Goal: Task Accomplishment & Management: Manage account settings

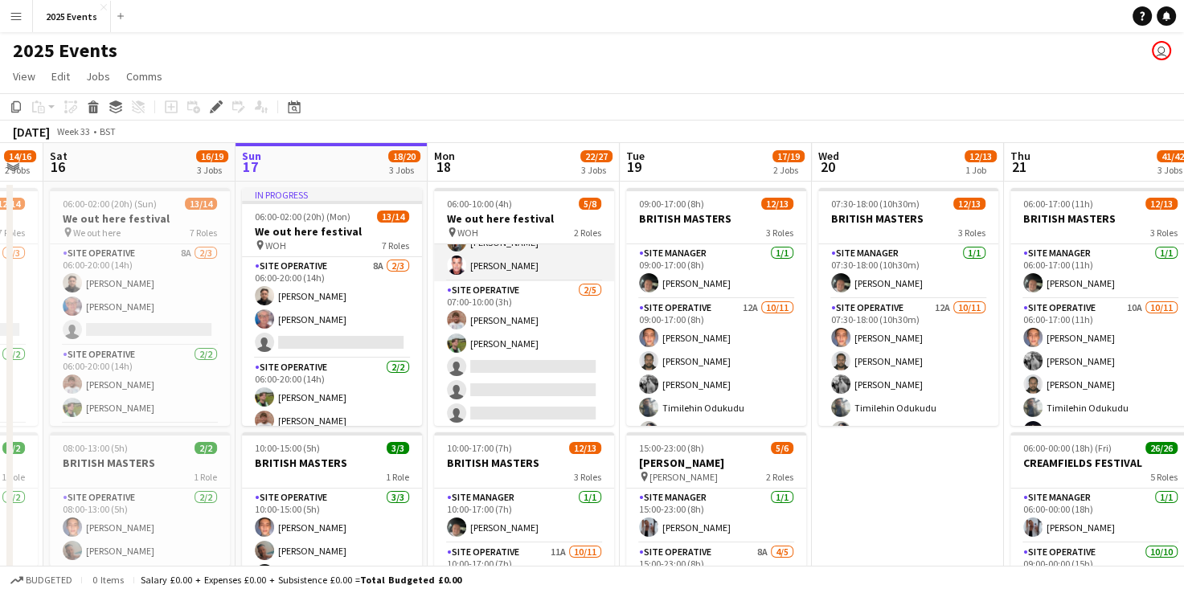
scroll to position [68, 0]
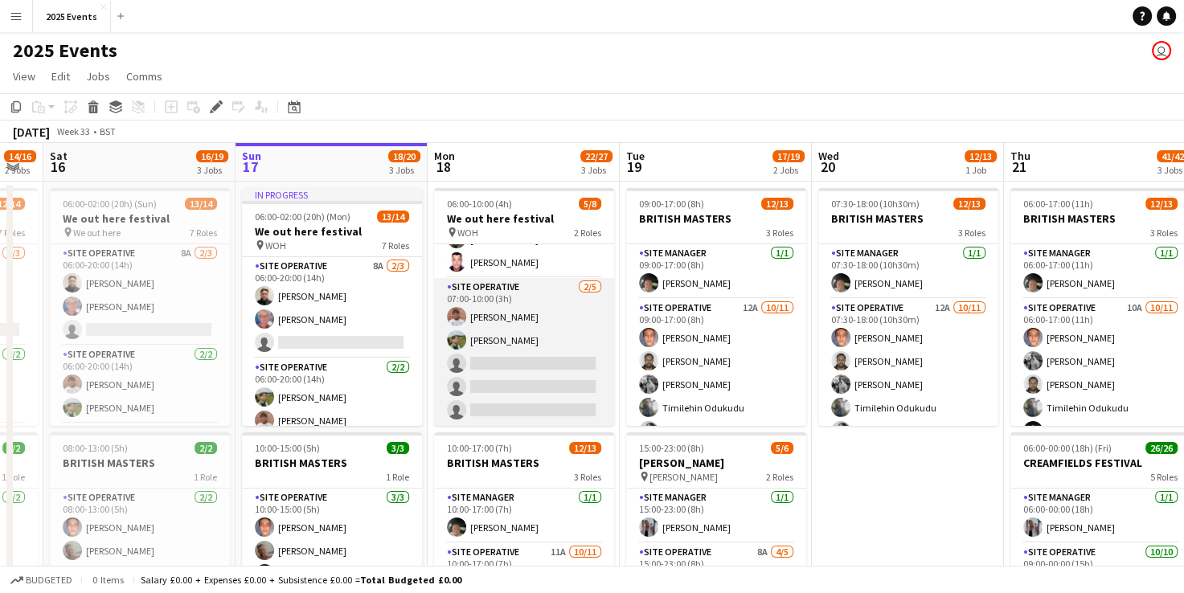
click at [511, 362] on app-card-role "Site Operative 2/5 07:00-10:00 (3h) Nik Sternberg Lukass Riekstins single-neutr…" at bounding box center [524, 352] width 180 height 148
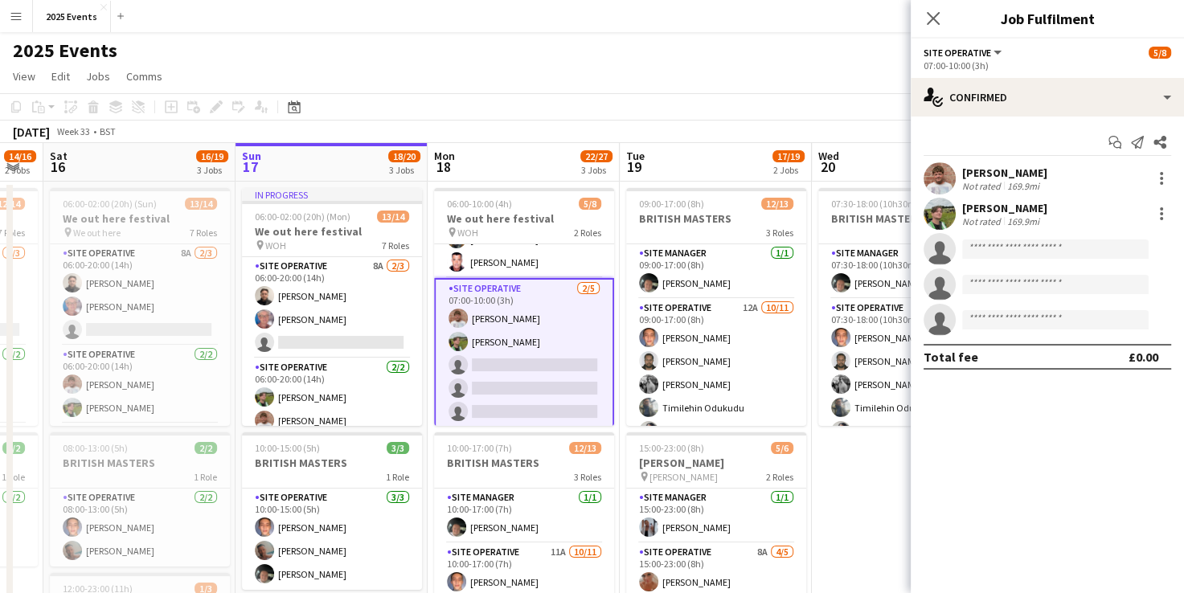
click at [537, 101] on app-toolbar "Copy Paste Paste Ctrl+V Paste with crew Ctrl+Shift+V Paste linked Job Delete Gr…" at bounding box center [592, 106] width 1184 height 27
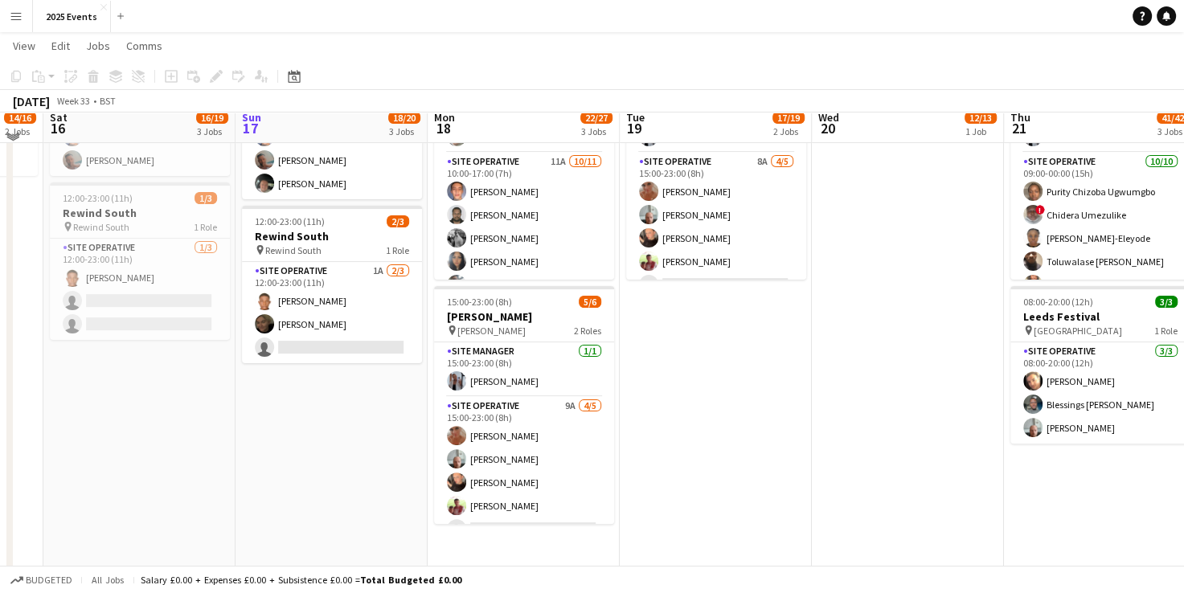
scroll to position [391, 0]
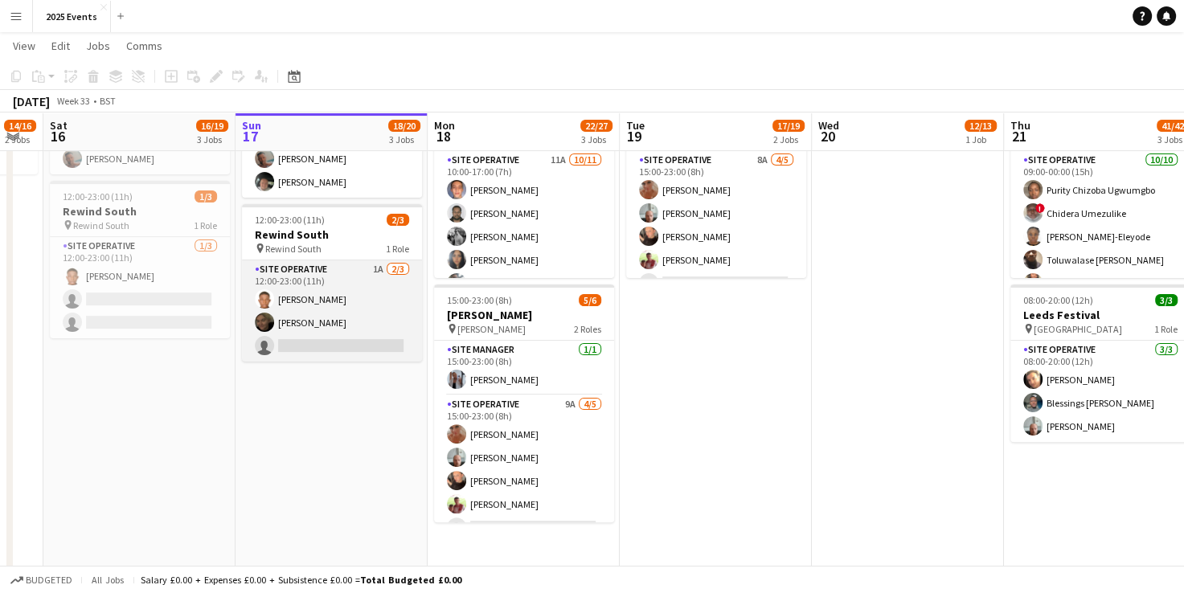
click at [345, 269] on app-card-role "Site Operative 1A 2/3 12:00-23:00 (11h) Chidera Francis Chinweoke Max Spratley …" at bounding box center [332, 310] width 180 height 101
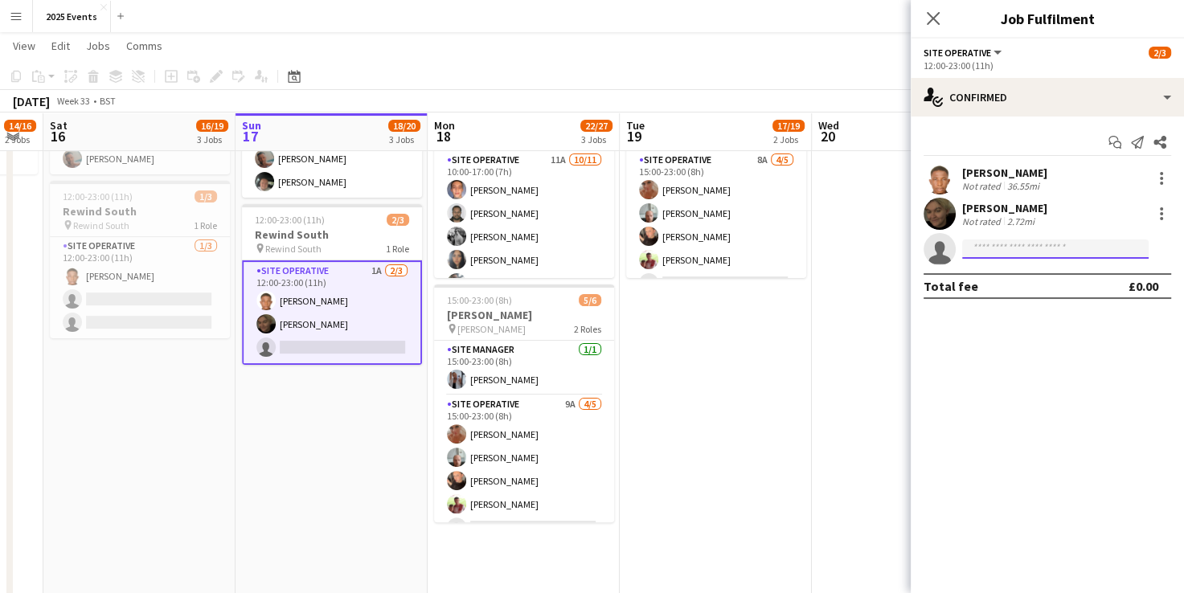
click at [997, 245] on input at bounding box center [1055, 249] width 186 height 19
type input "*"
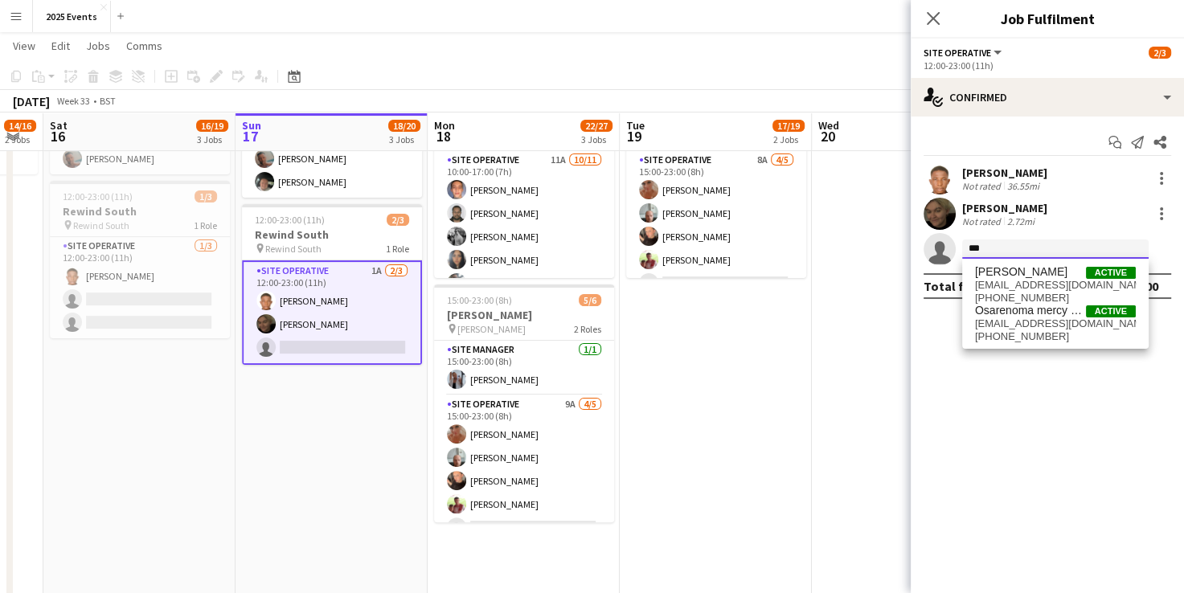
type input "***"
click at [21, 14] on app-icon "Menu" at bounding box center [16, 16] width 13 height 13
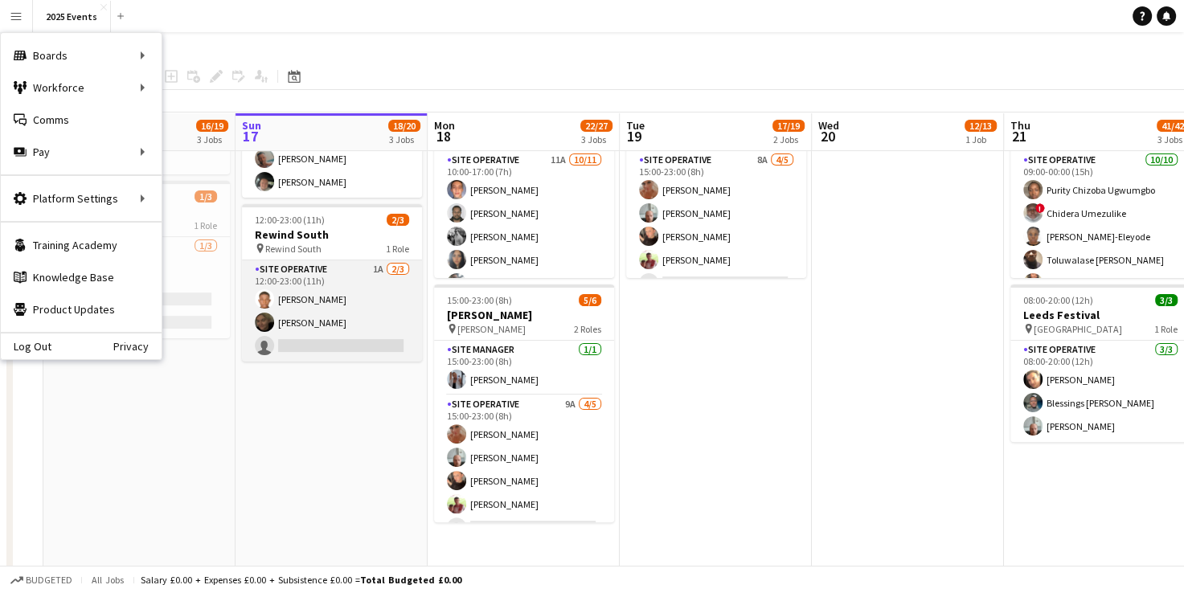
click at [350, 285] on app-card-role "Site Operative 1A 2/3 12:00-23:00 (11h) Chidera Francis Chinweoke Max Spratley …" at bounding box center [332, 310] width 180 height 101
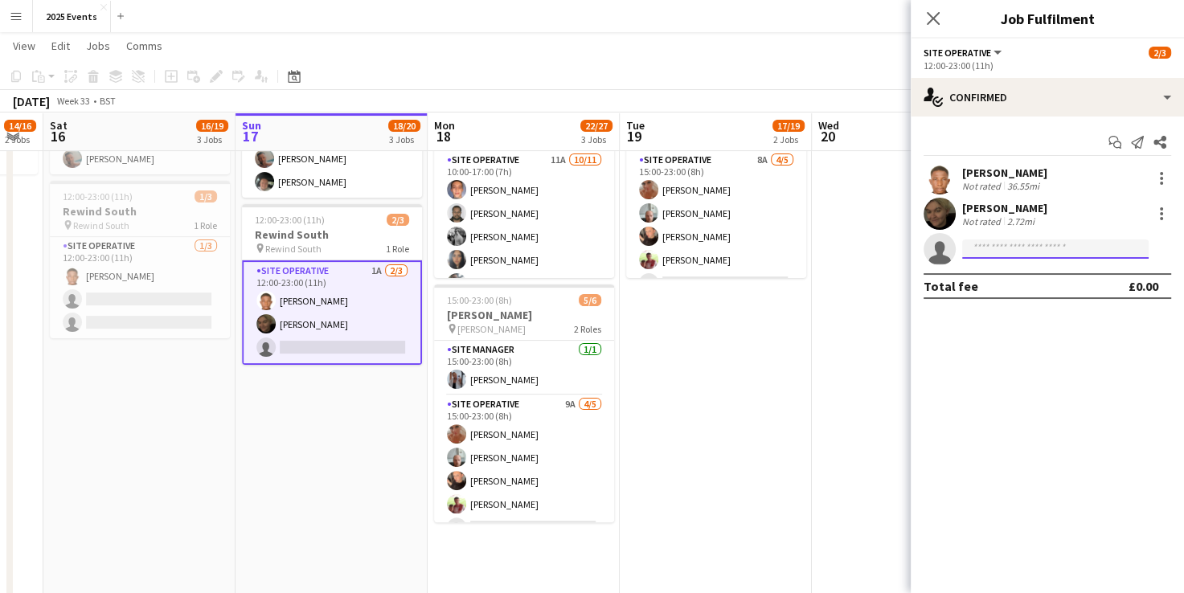
click at [1000, 243] on input at bounding box center [1055, 249] width 186 height 19
paste input "**********"
type input "**********"
drag, startPoint x: 1031, startPoint y: 243, endPoint x: 929, endPoint y: 246, distance: 102.1
click at [929, 246] on app-invite-slot "**********" at bounding box center [1047, 249] width 273 height 32
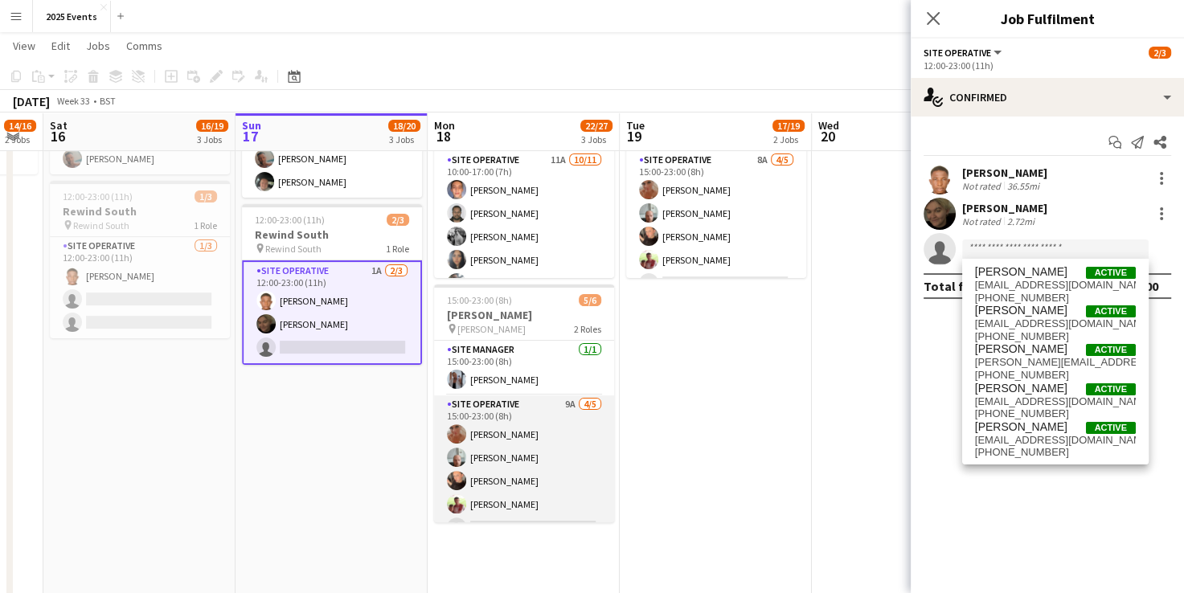
click at [523, 407] on app-card-role "Site Operative 9A 4/5 15:00-23:00 (8h) Kelly Silk Declan Sylvester teigan water…" at bounding box center [524, 470] width 180 height 148
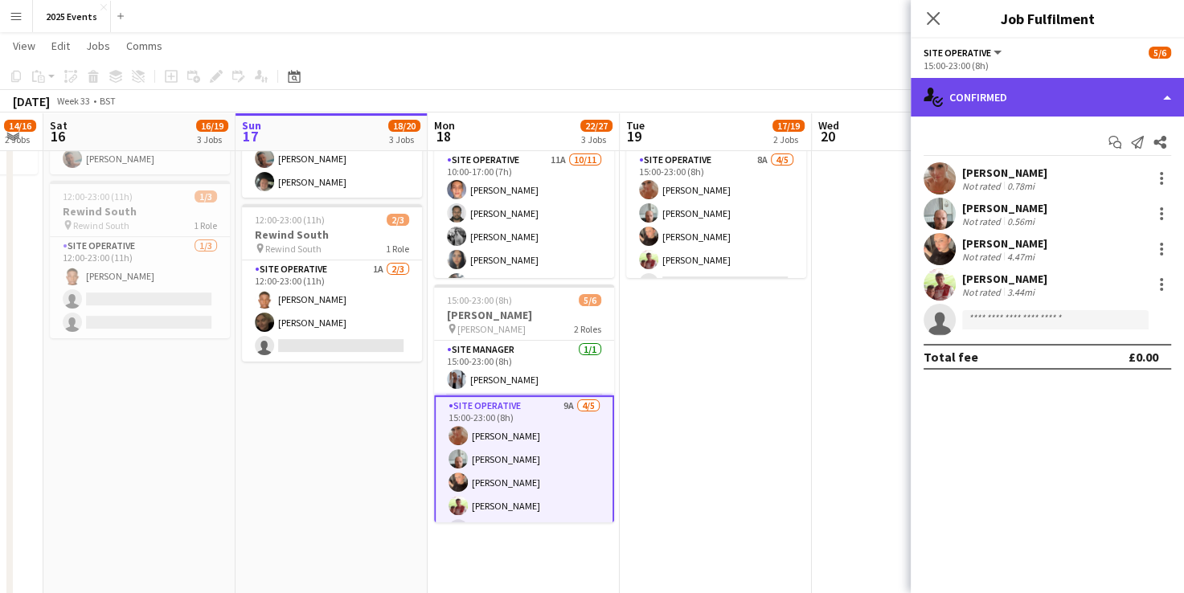
click at [1136, 92] on div "single-neutral-actions-check-2 Confirmed" at bounding box center [1047, 97] width 273 height 39
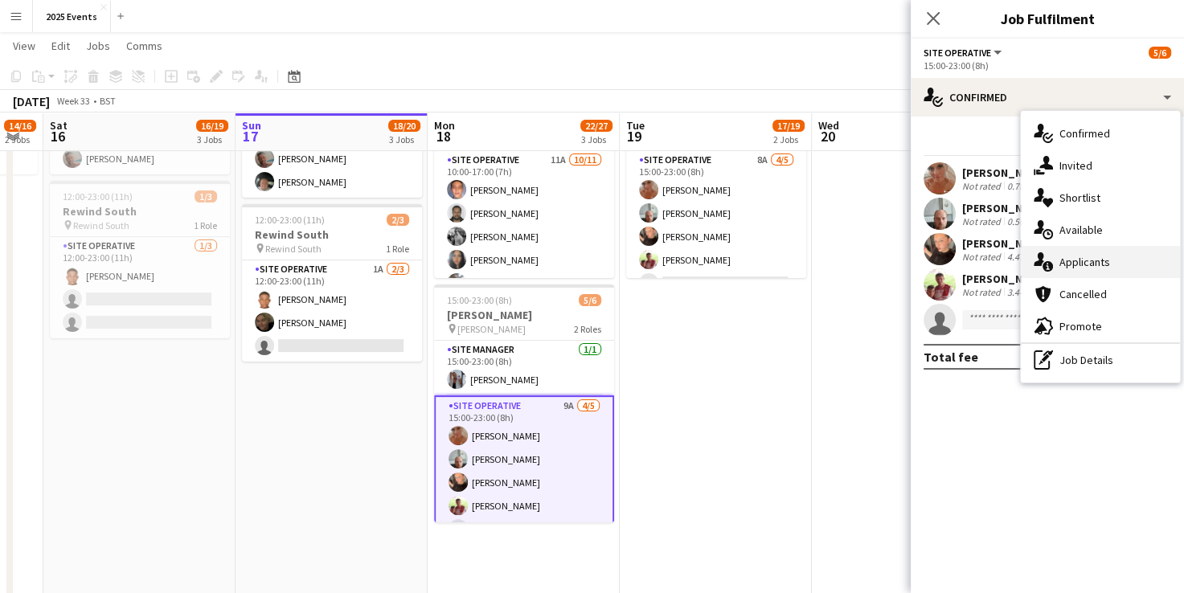
click at [1102, 258] on div "single-neutral-actions-information Applicants" at bounding box center [1100, 262] width 159 height 32
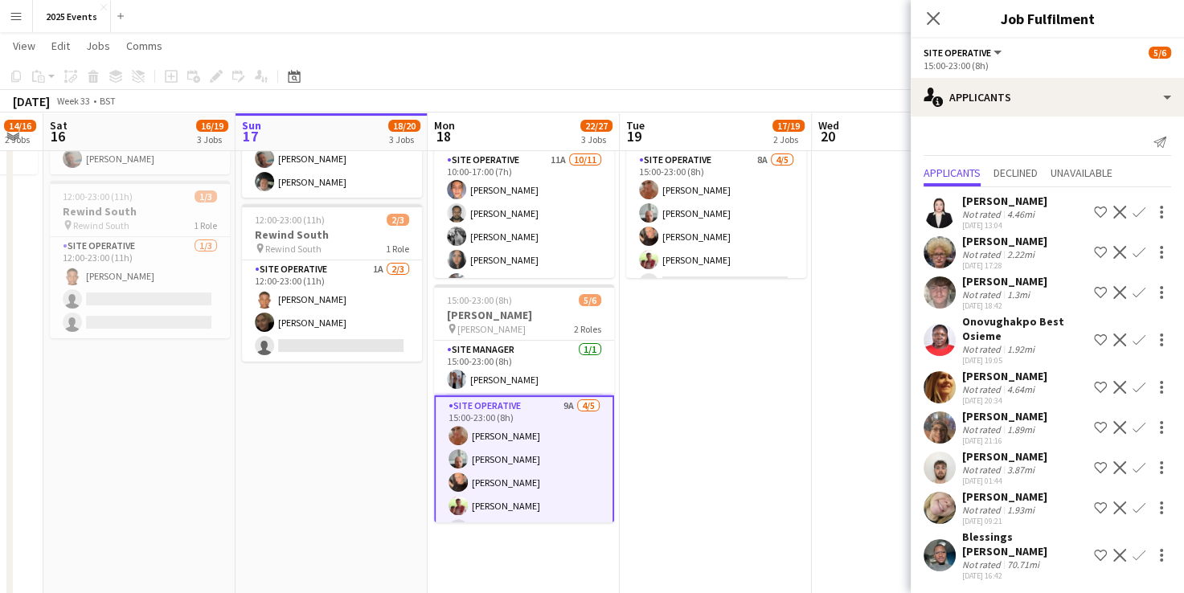
scroll to position [29, 0]
click at [945, 492] on app-user-avatar at bounding box center [940, 508] width 32 height 32
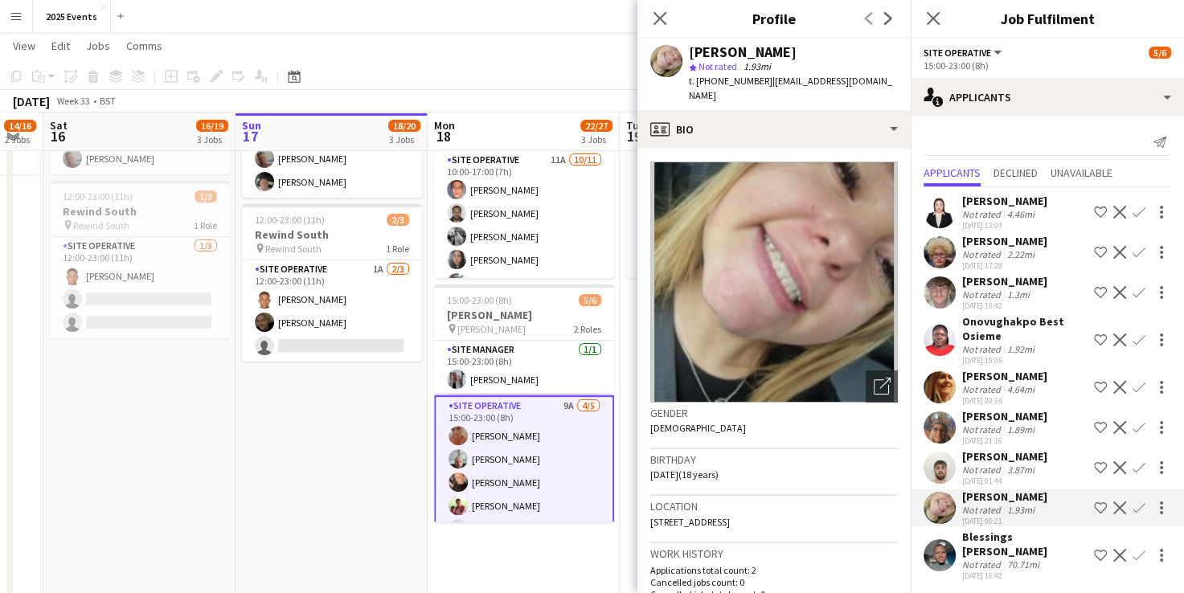
click at [1133, 502] on app-icon "Confirm" at bounding box center [1139, 508] width 13 height 13
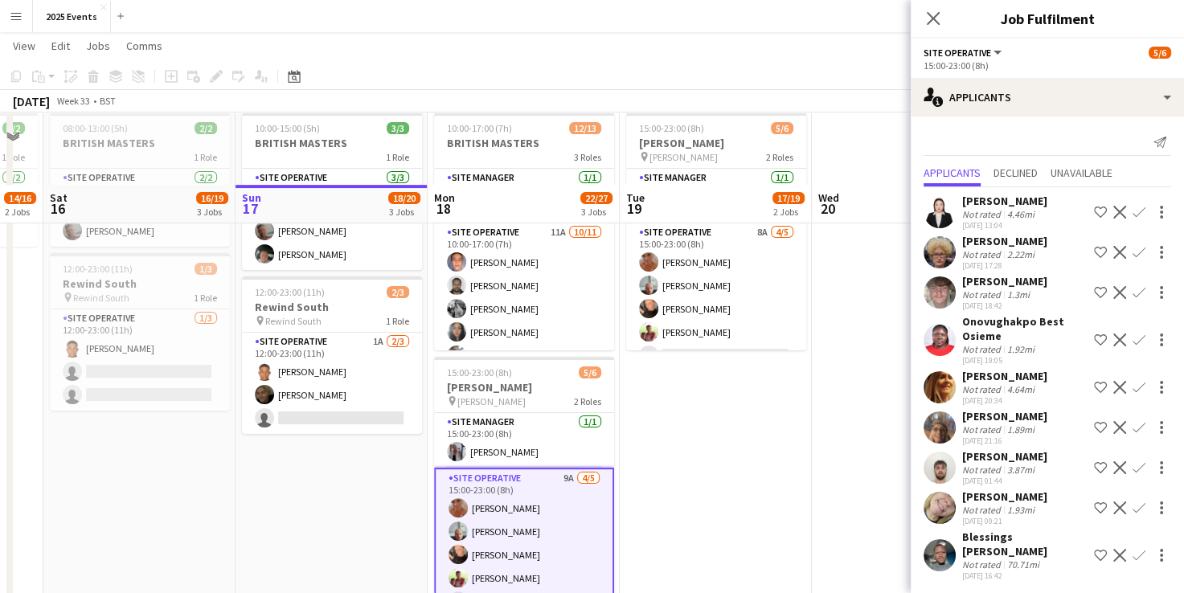
scroll to position [317, 0]
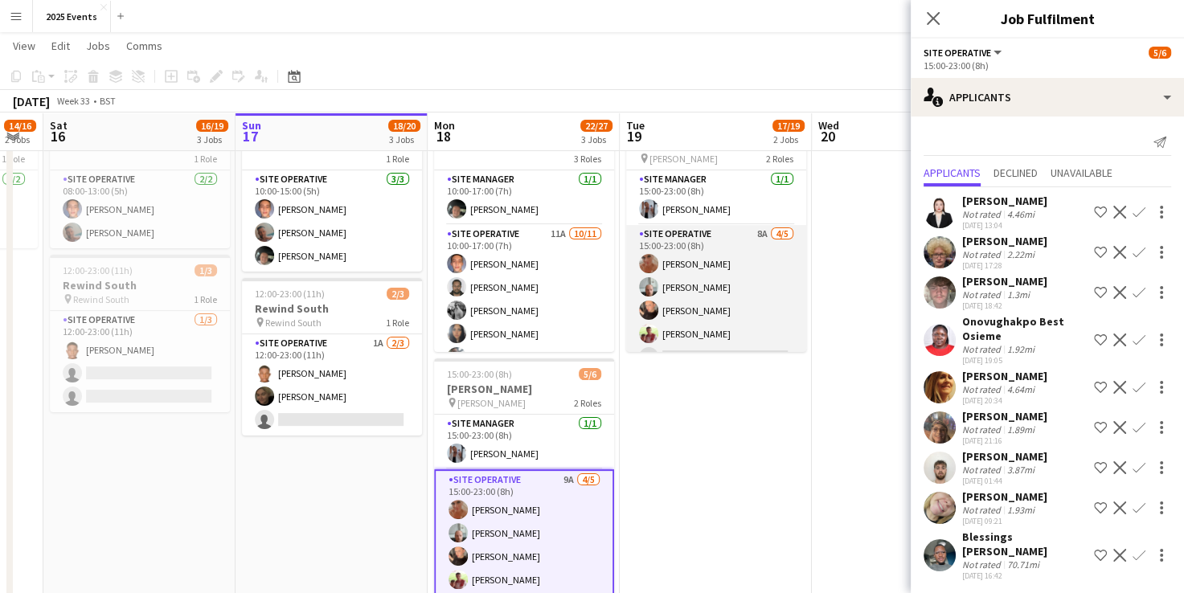
click at [701, 231] on app-card-role "Site Operative 8A 4/5 15:00-23:00 (8h) Kelly Silk Declan Sylvester teigan water…" at bounding box center [716, 299] width 180 height 148
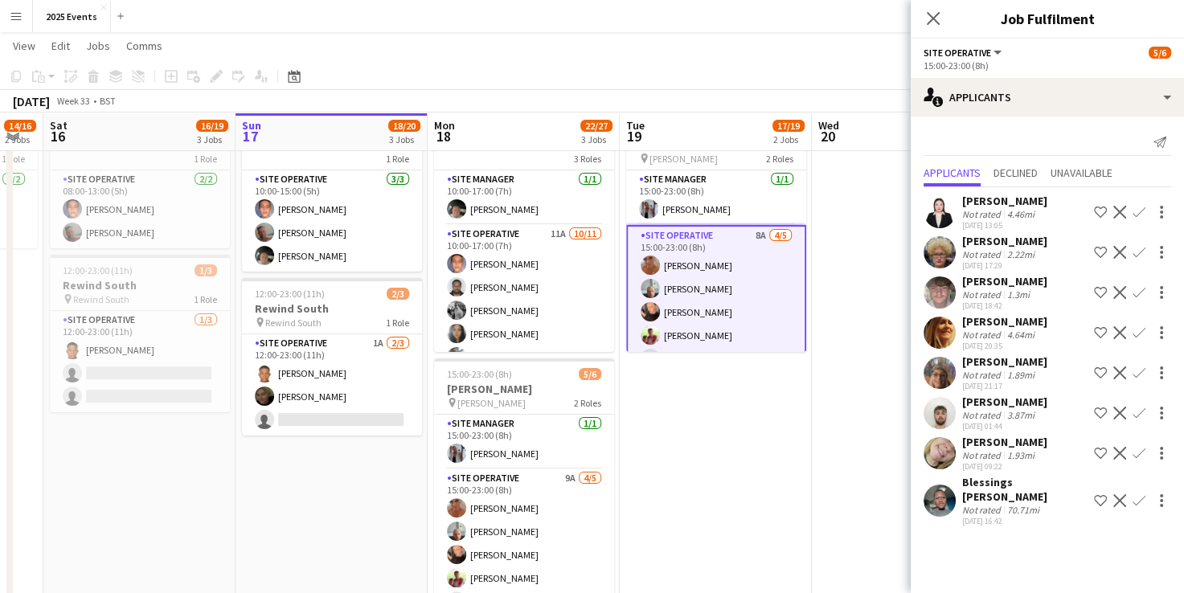
click at [1138, 452] on app-icon "Confirm" at bounding box center [1139, 453] width 13 height 13
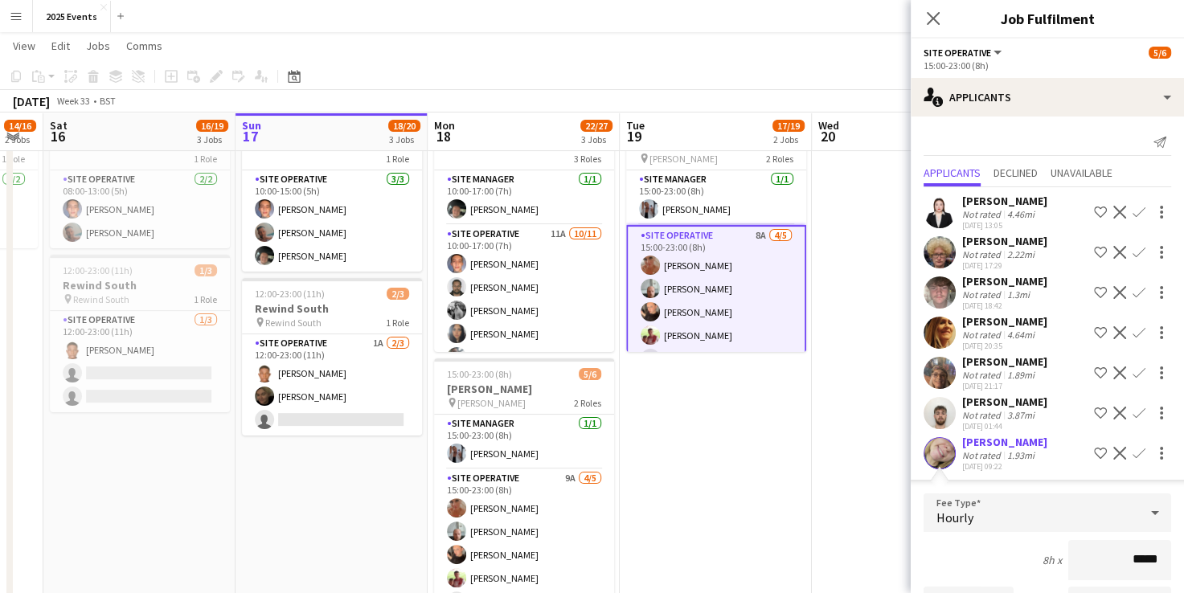
scroll to position [280, 0]
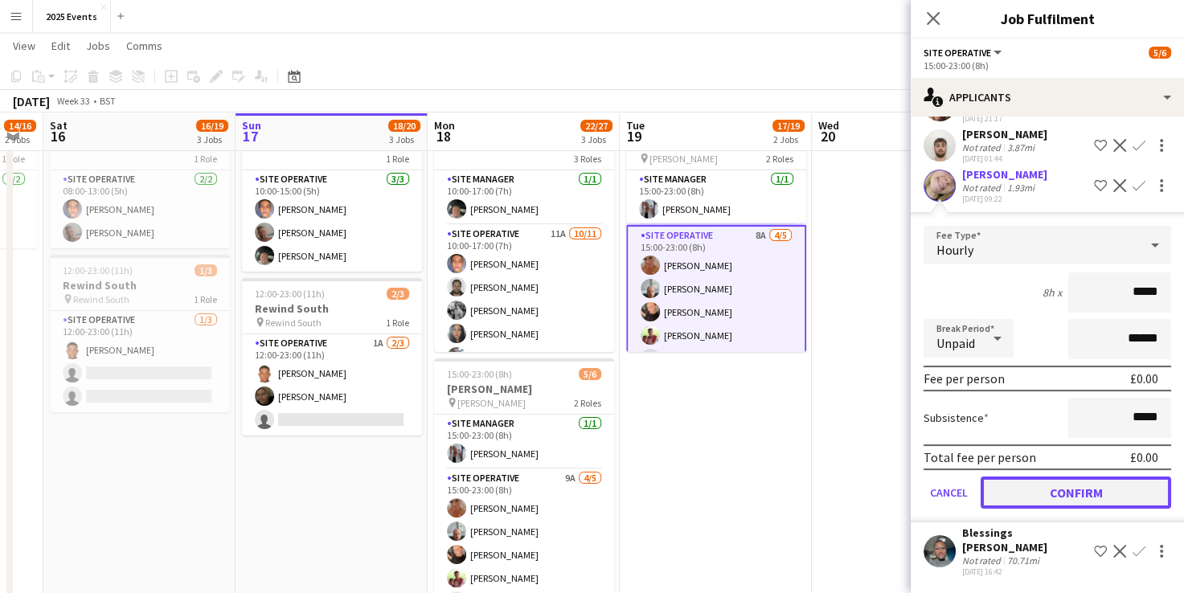
click at [1024, 482] on button "Confirm" at bounding box center [1076, 493] width 191 height 32
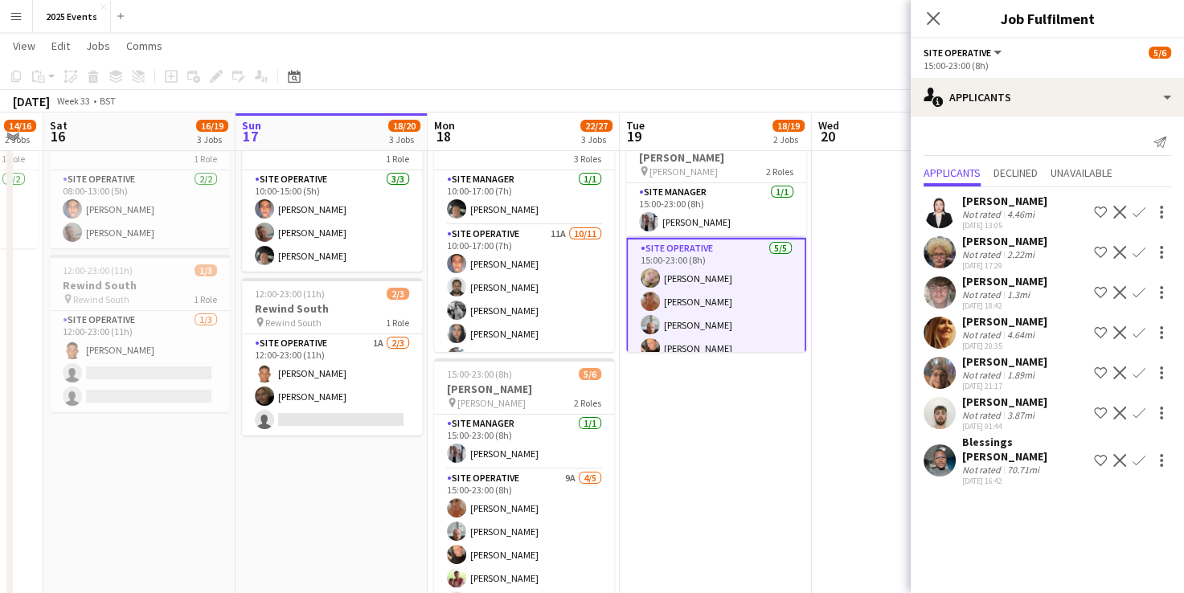
scroll to position [0, 0]
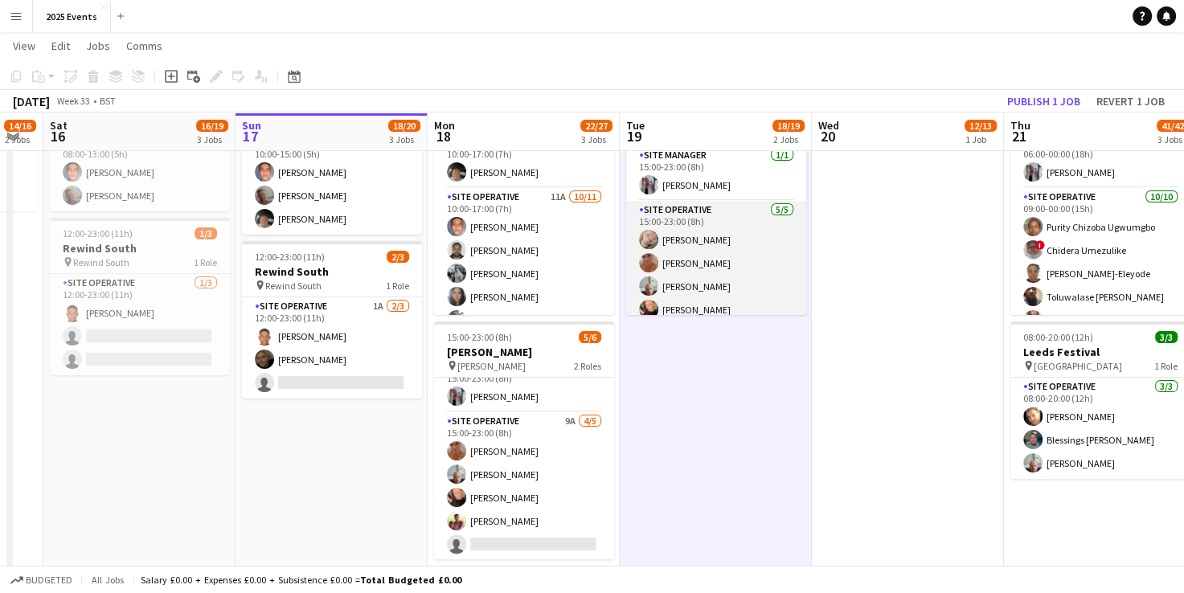
scroll to position [33, 0]
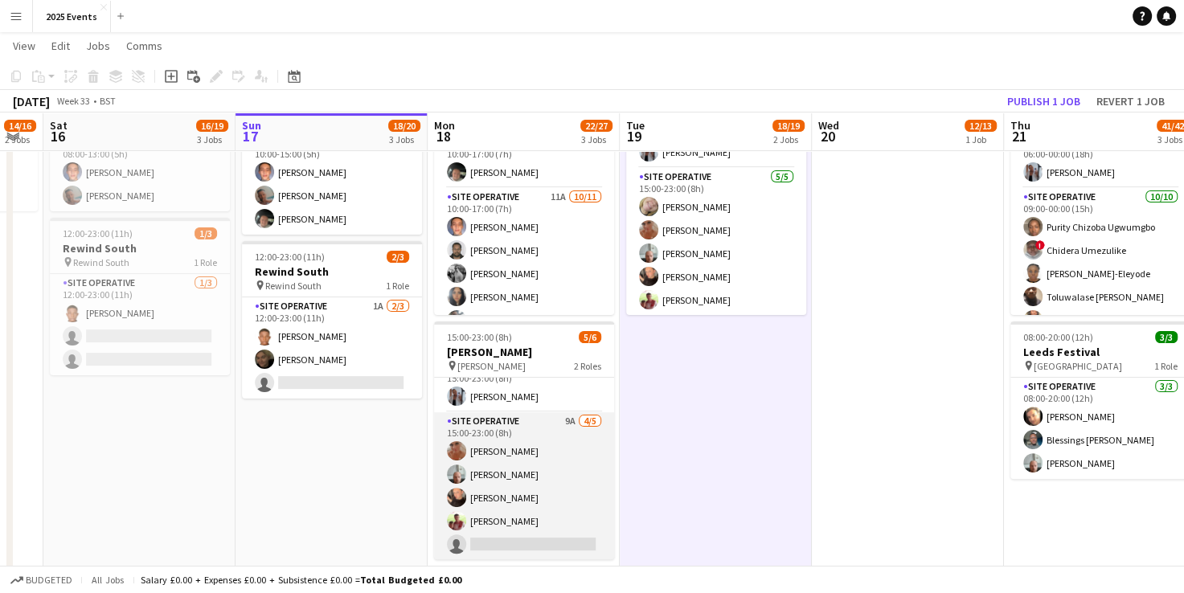
click at [518, 539] on app-card-role "Site Operative 9A 4/5 15:00-23:00 (8h) Kelly Silk Declan Sylvester teigan water…" at bounding box center [524, 486] width 180 height 148
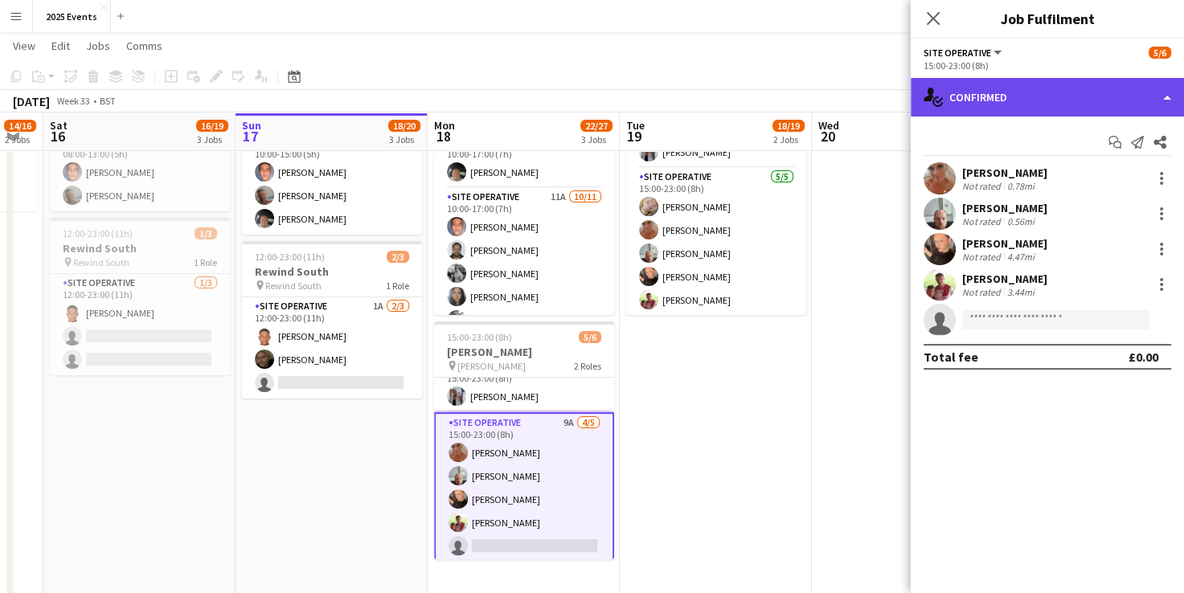
click at [1131, 95] on div "single-neutral-actions-check-2 Confirmed" at bounding box center [1047, 97] width 273 height 39
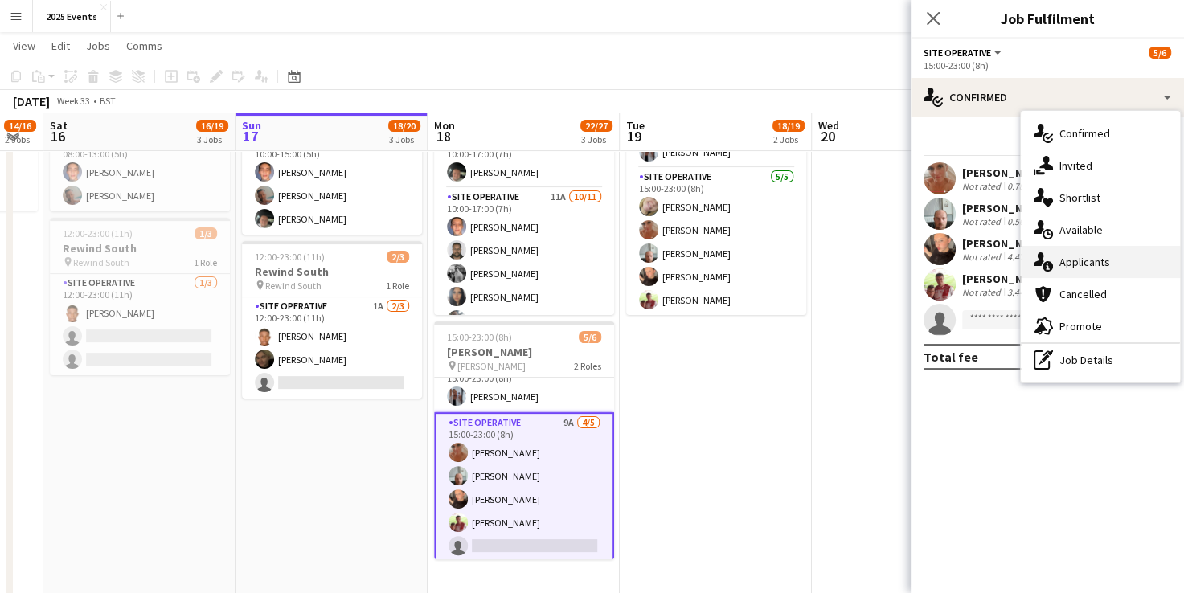
click at [1085, 267] on div "single-neutral-actions-information Applicants" at bounding box center [1100, 262] width 159 height 32
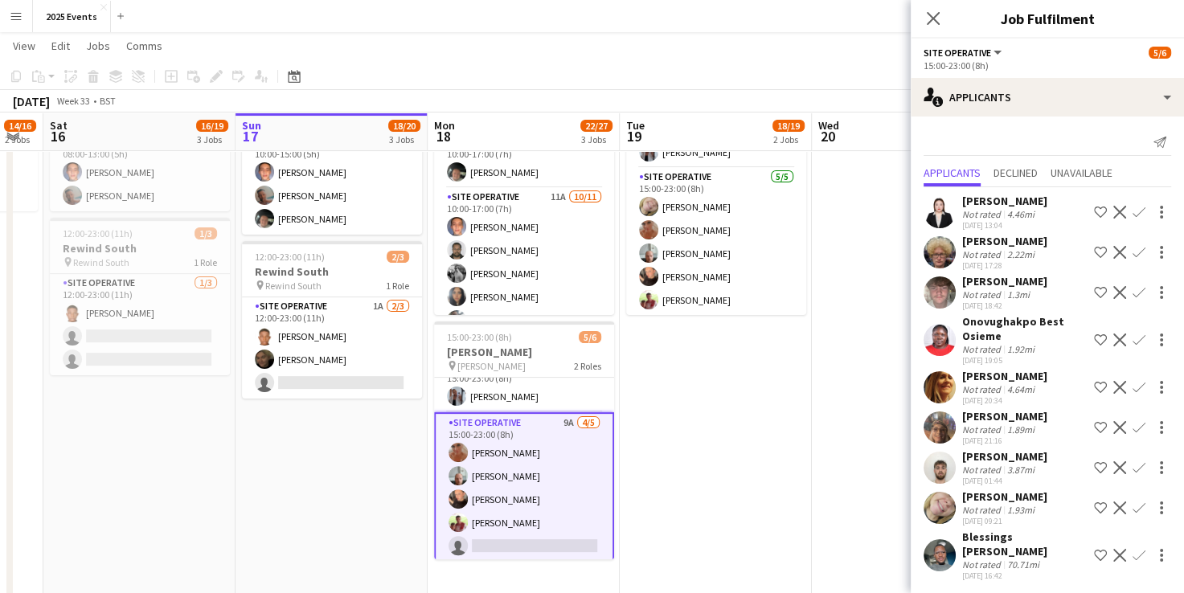
click at [1133, 509] on app-icon "Confirm" at bounding box center [1139, 508] width 13 height 13
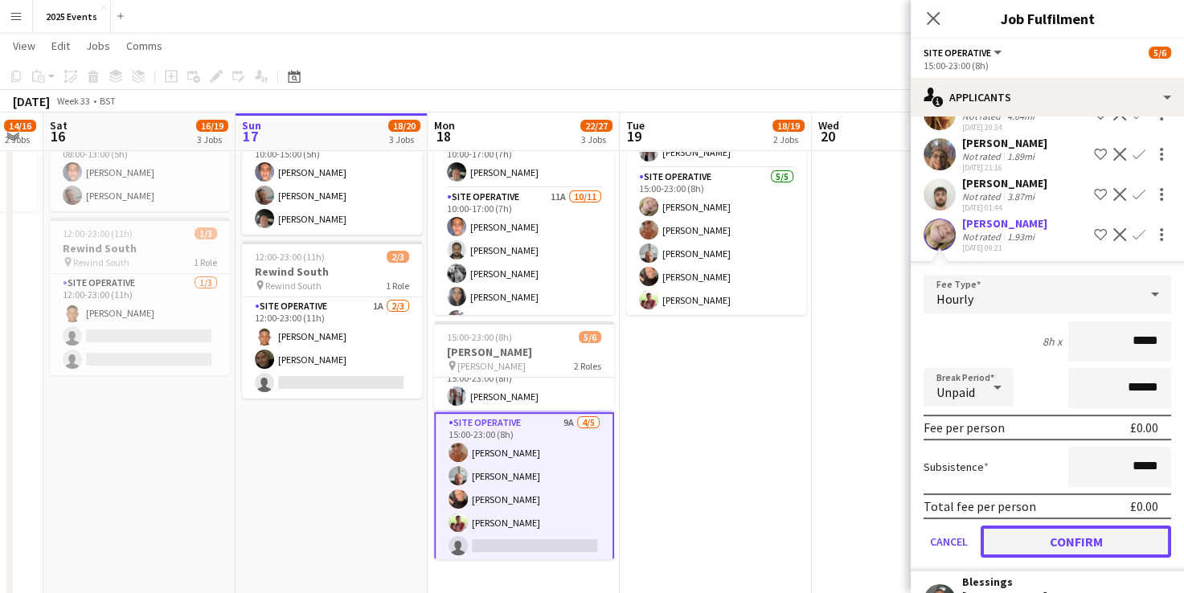
click at [1023, 547] on button "Confirm" at bounding box center [1076, 542] width 191 height 32
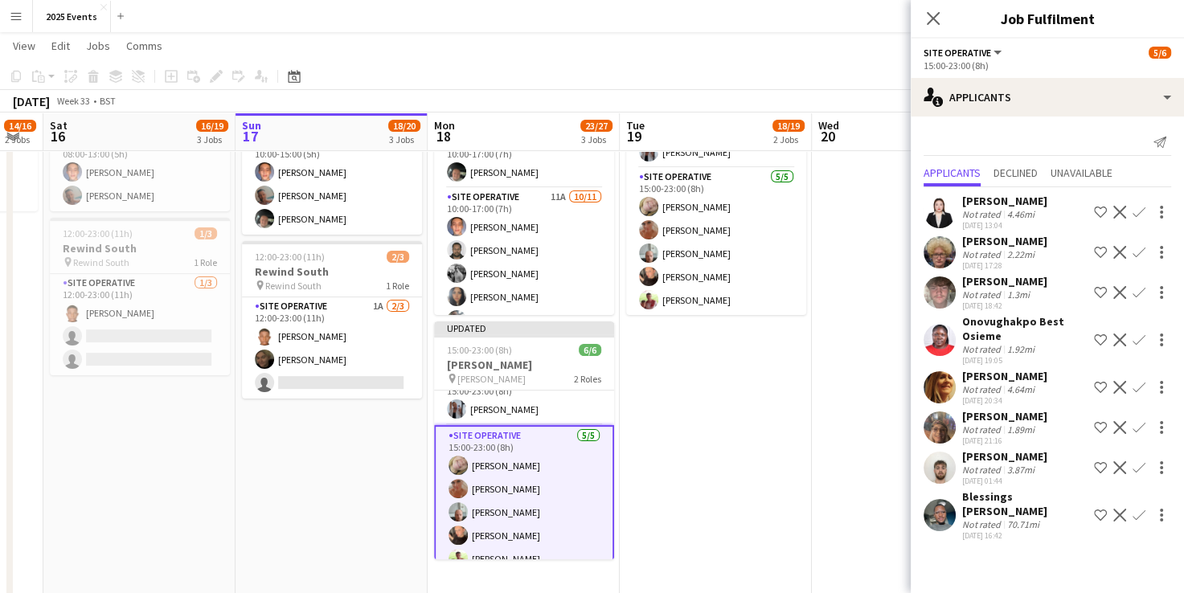
scroll to position [0, 0]
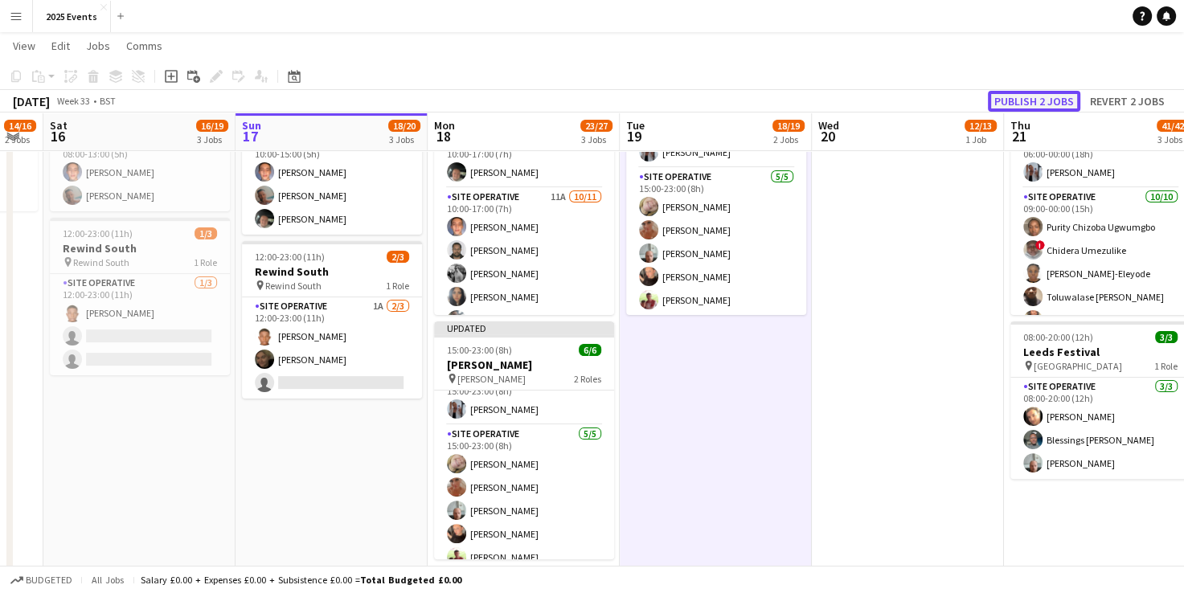
click at [1031, 105] on button "Publish 2 jobs" at bounding box center [1034, 101] width 92 height 21
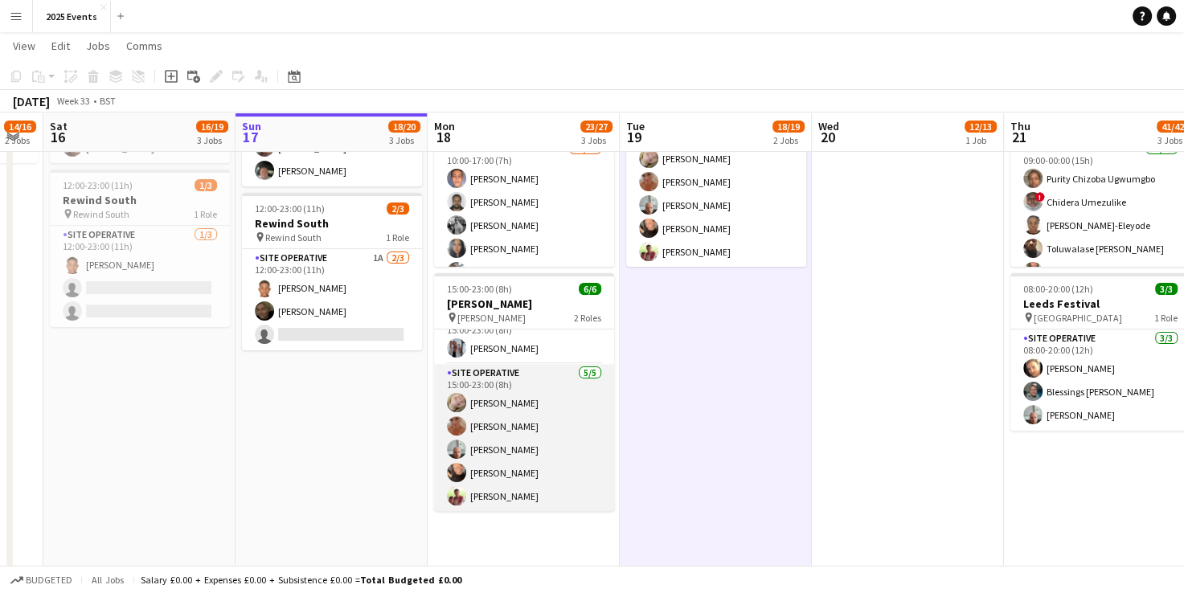
scroll to position [402, 0]
click at [520, 378] on app-card-role "Site Operative 5/5 15:00-23:00 (8h) Katarina Appleyard silva Kelly Silk Declan …" at bounding box center [524, 438] width 180 height 148
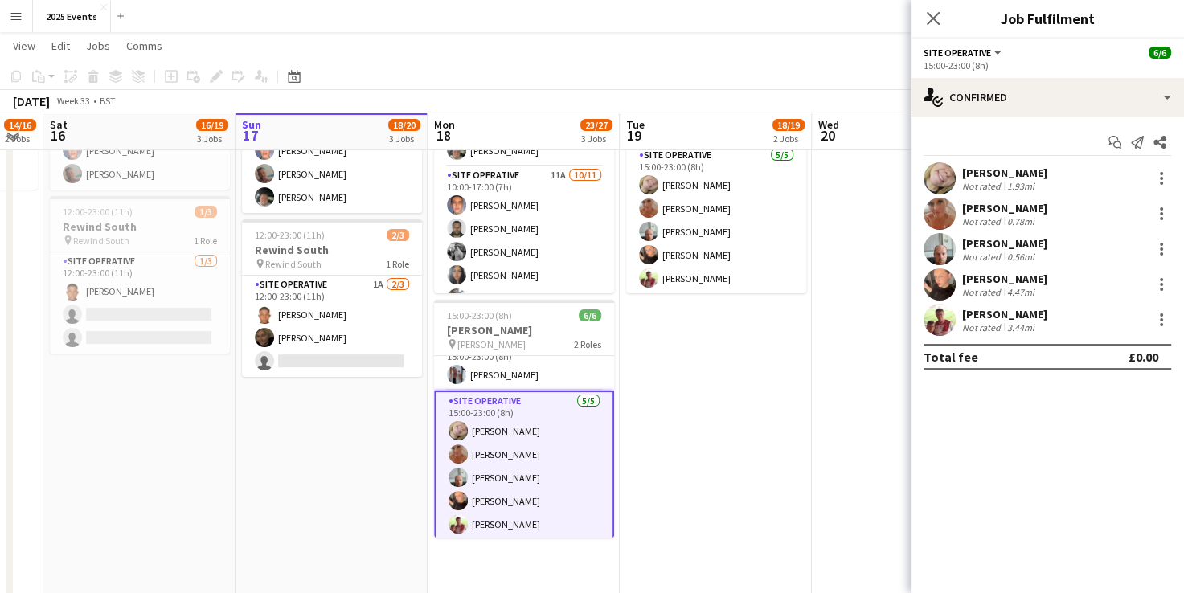
scroll to position [373, 0]
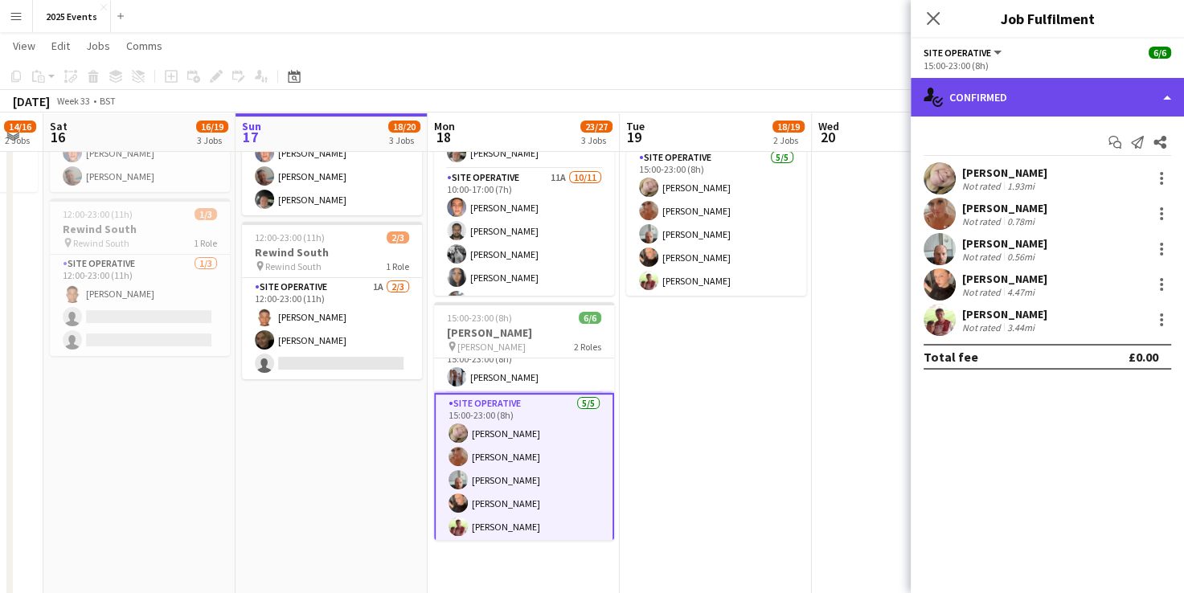
click at [1138, 100] on div "single-neutral-actions-check-2 Confirmed" at bounding box center [1047, 97] width 273 height 39
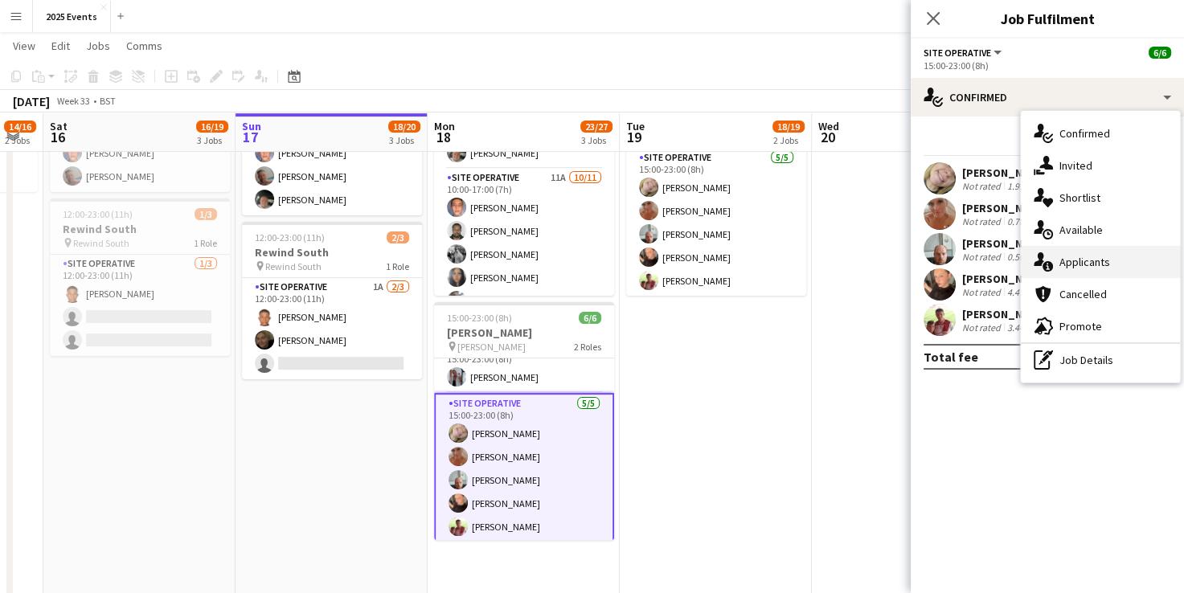
click at [1101, 246] on div "single-neutral-actions-information Applicants" at bounding box center [1100, 262] width 159 height 32
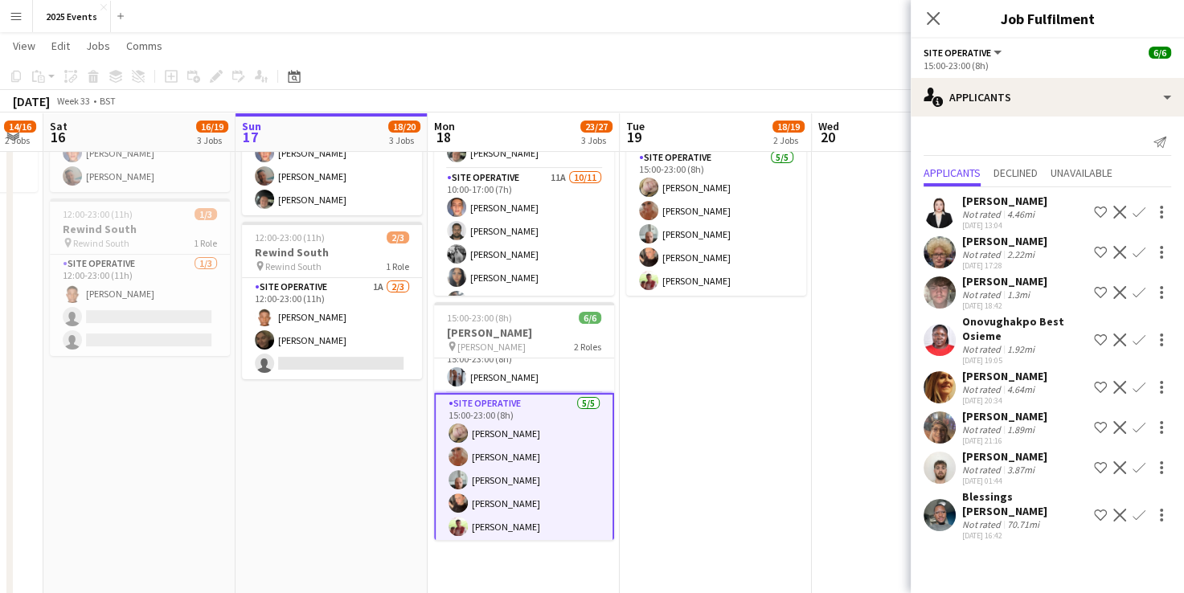
click at [701, 376] on app-date-cell "09:00-17:00 (8h) 12/13 BRITISH MASTERS 3 Roles Site Manager 1/1 09:00-17:00 (8h…" at bounding box center [716, 588] width 192 height 1563
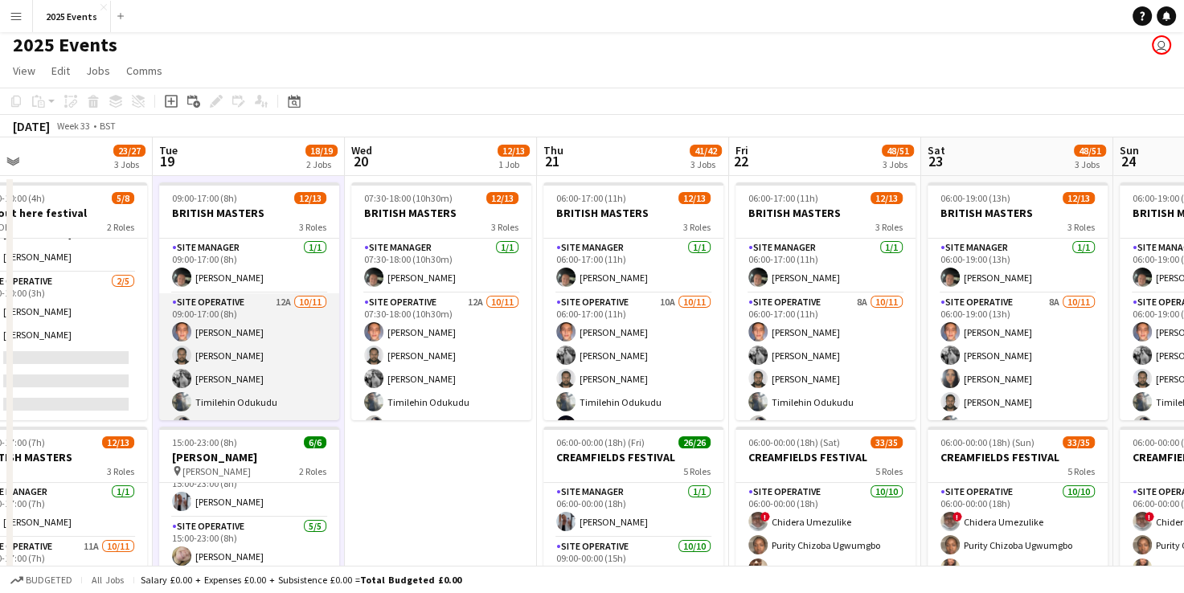
scroll to position [0, 456]
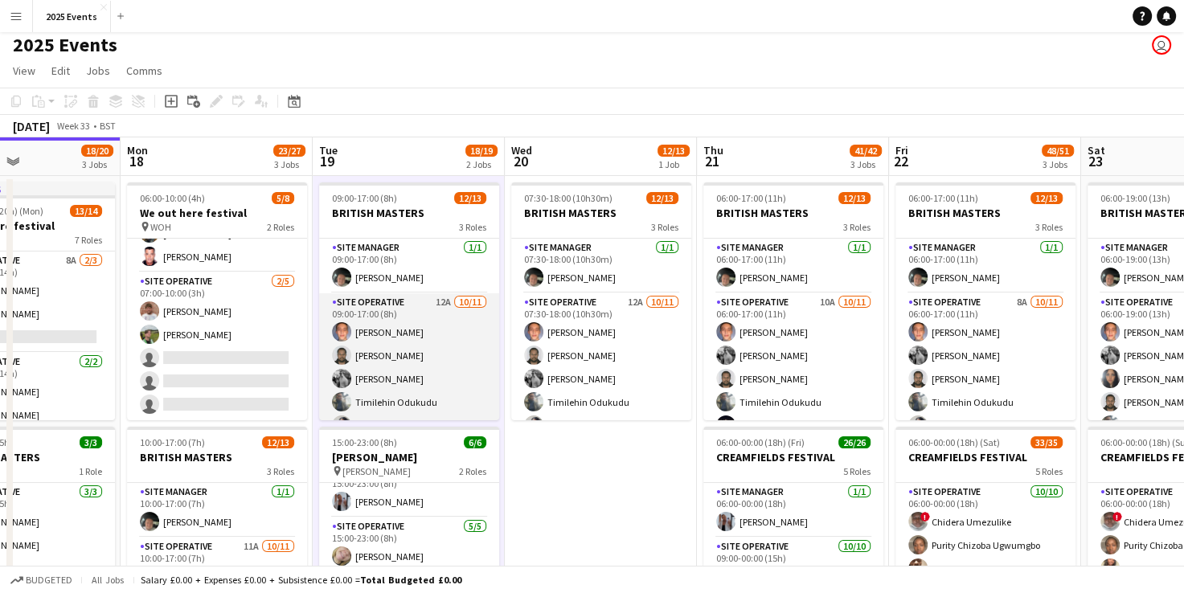
click at [401, 305] on app-card-role "Site Operative 12A 10/11 09:00-17:00 (8h) Billy Bartholomew Harish Dalal Riley …" at bounding box center [409, 439] width 180 height 293
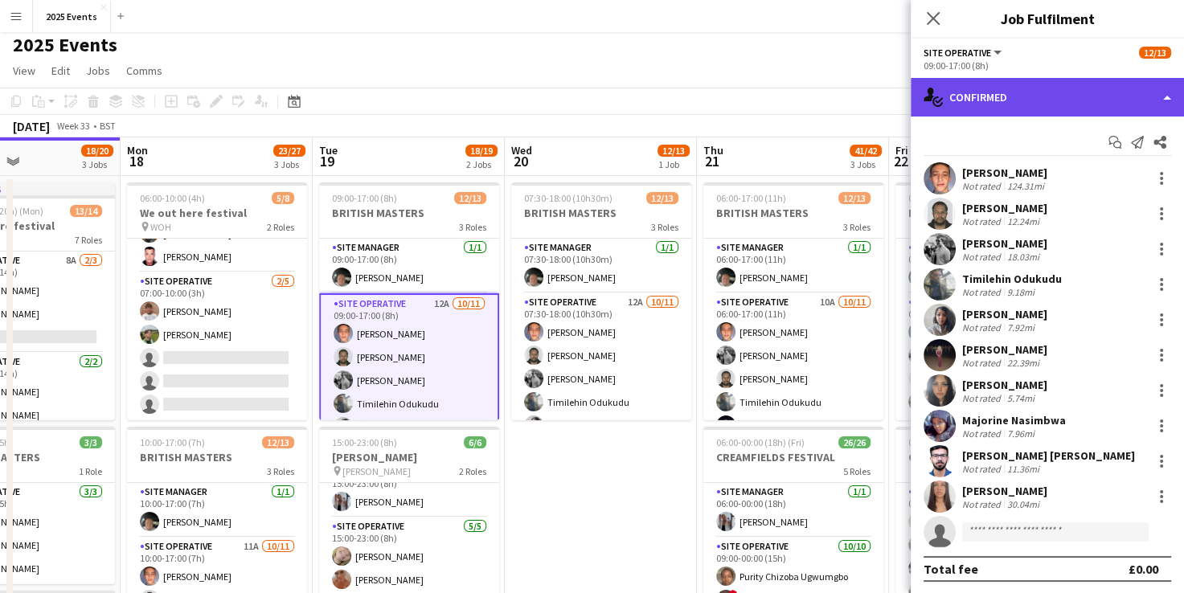
click at [1092, 84] on div "single-neutral-actions-check-2 Confirmed" at bounding box center [1047, 97] width 273 height 39
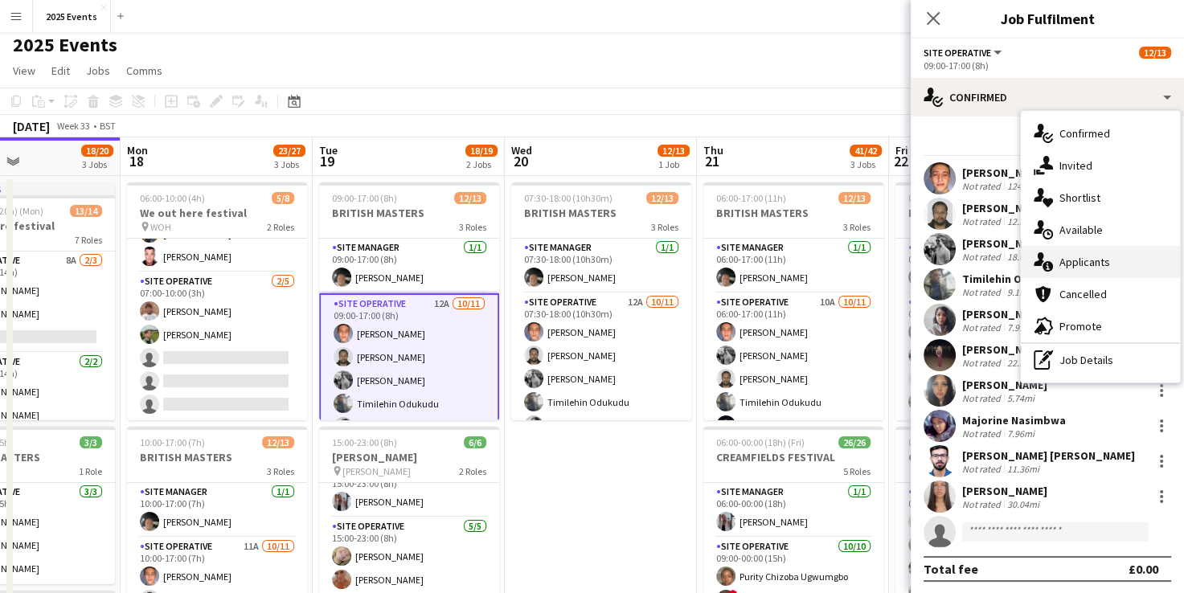
click at [1088, 260] on div "single-neutral-actions-information Applicants" at bounding box center [1100, 262] width 159 height 32
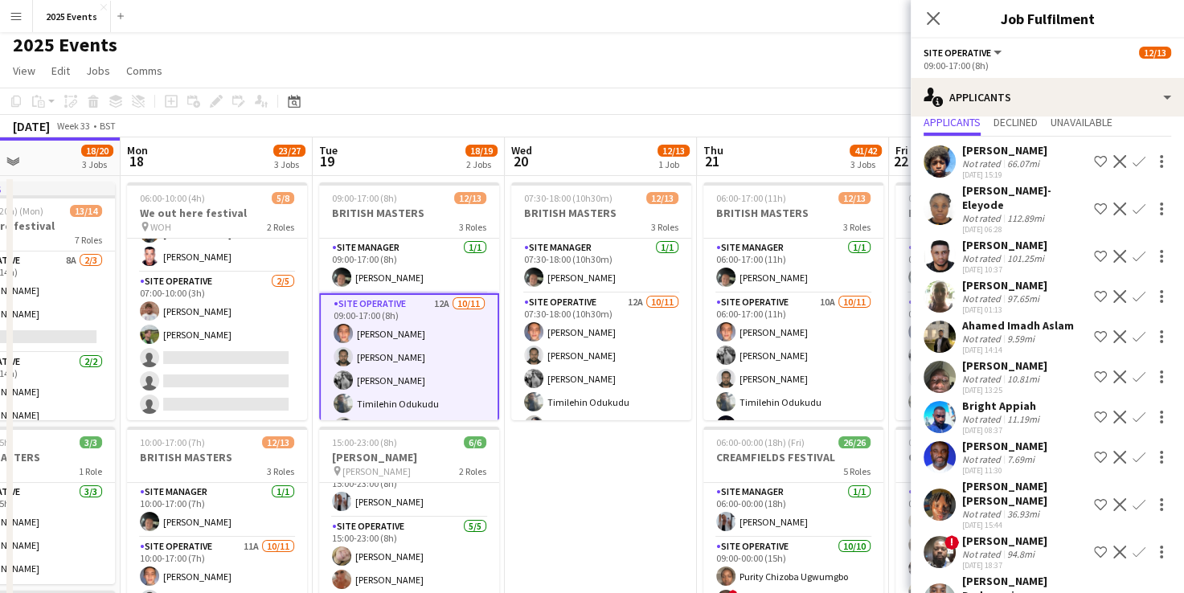
scroll to position [88, 0]
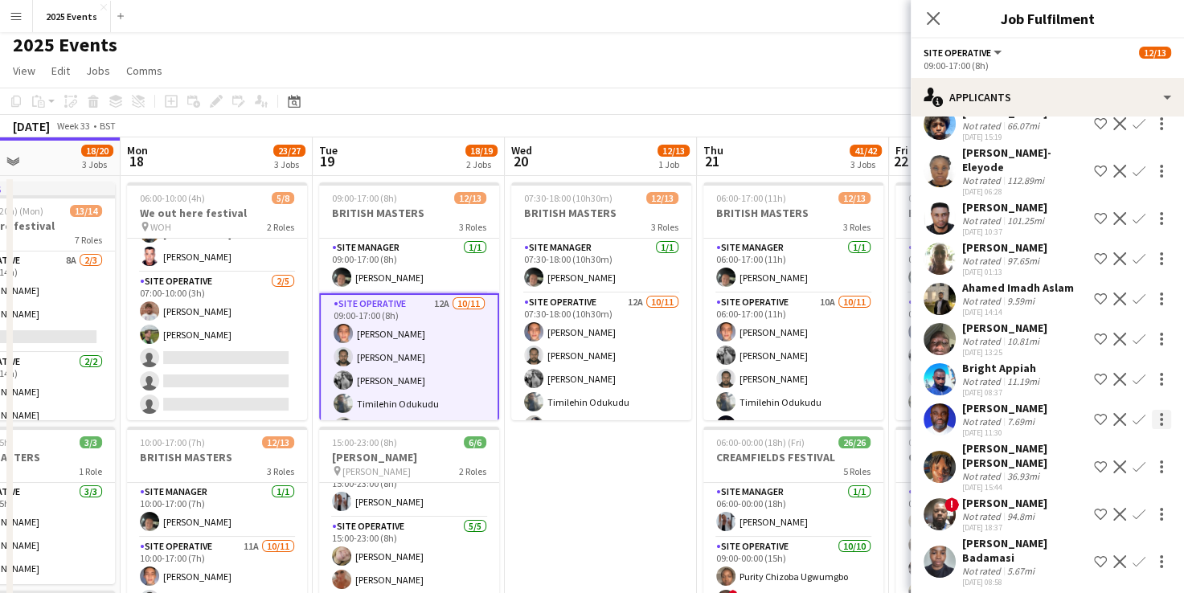
click at [1152, 426] on div at bounding box center [1161, 419] width 19 height 19
click at [1096, 442] on span "Send notification" at bounding box center [1098, 448] width 95 height 14
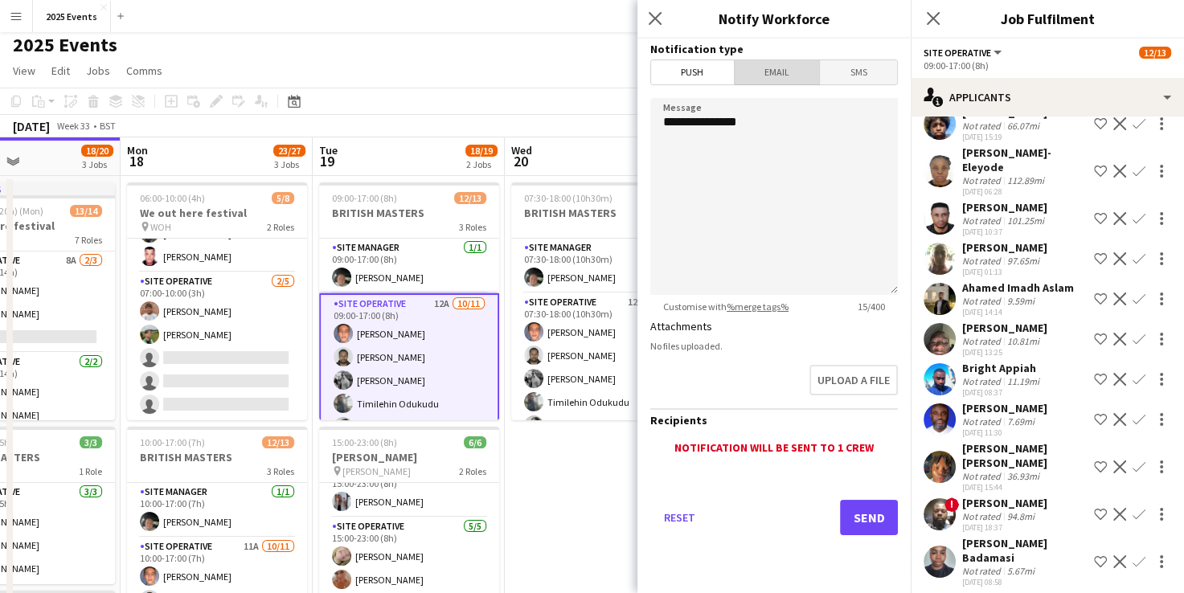
click at [789, 78] on span "Email" at bounding box center [777, 72] width 85 height 24
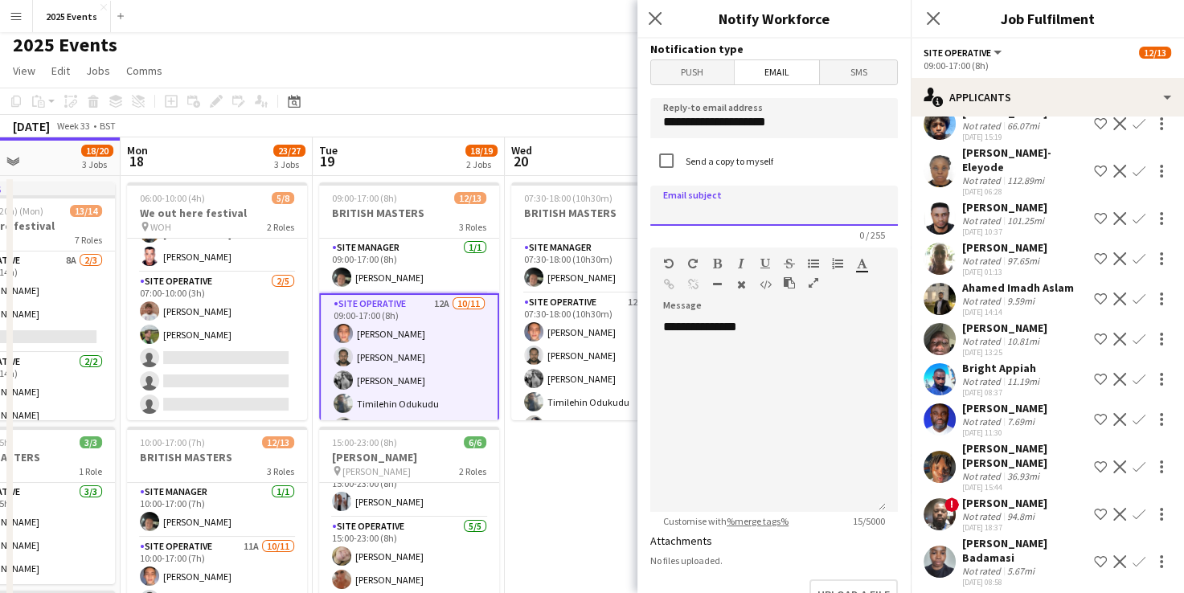
click at [739, 199] on input at bounding box center [774, 206] width 248 height 40
type input "**********"
click at [669, 371] on div "**********" at bounding box center [768, 415] width 236 height 193
click at [775, 338] on div "**********" at bounding box center [768, 415] width 236 height 193
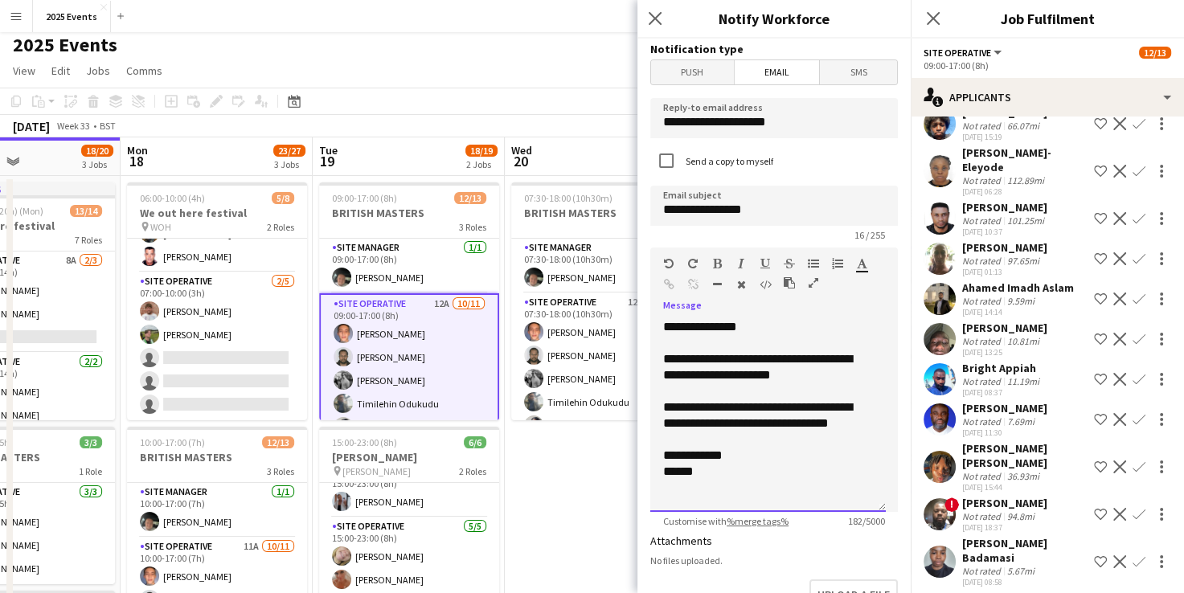
click at [748, 407] on div "**********" at bounding box center [768, 416] width 210 height 32
drag, startPoint x: 794, startPoint y: 121, endPoint x: 568, endPoint y: 135, distance: 227.2
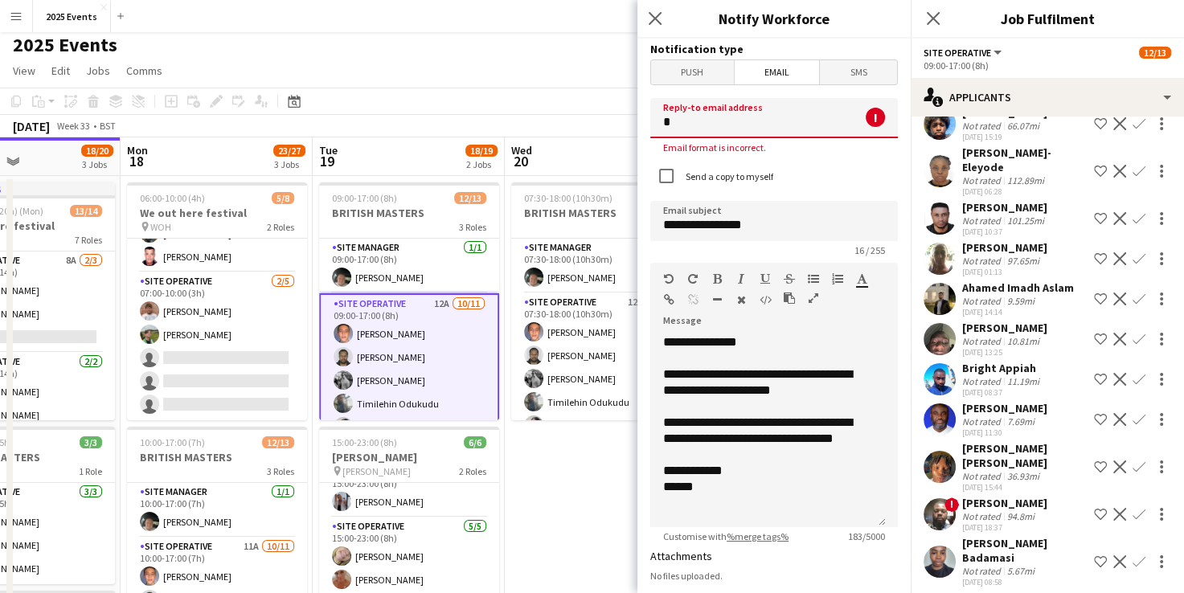
type input "**********"
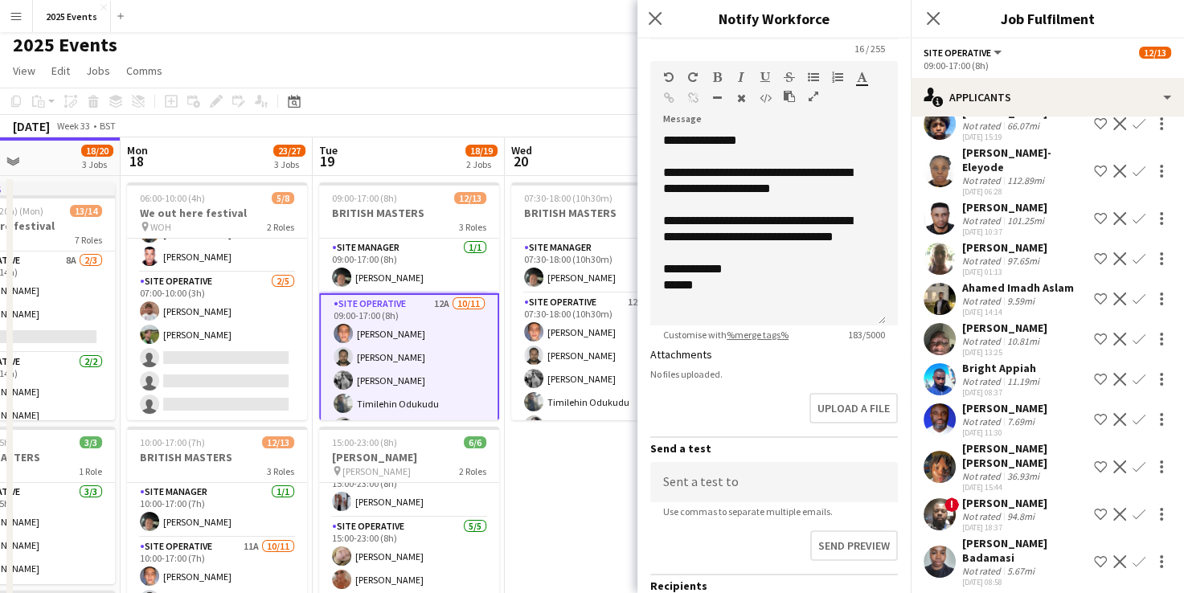
scroll to position [336, 0]
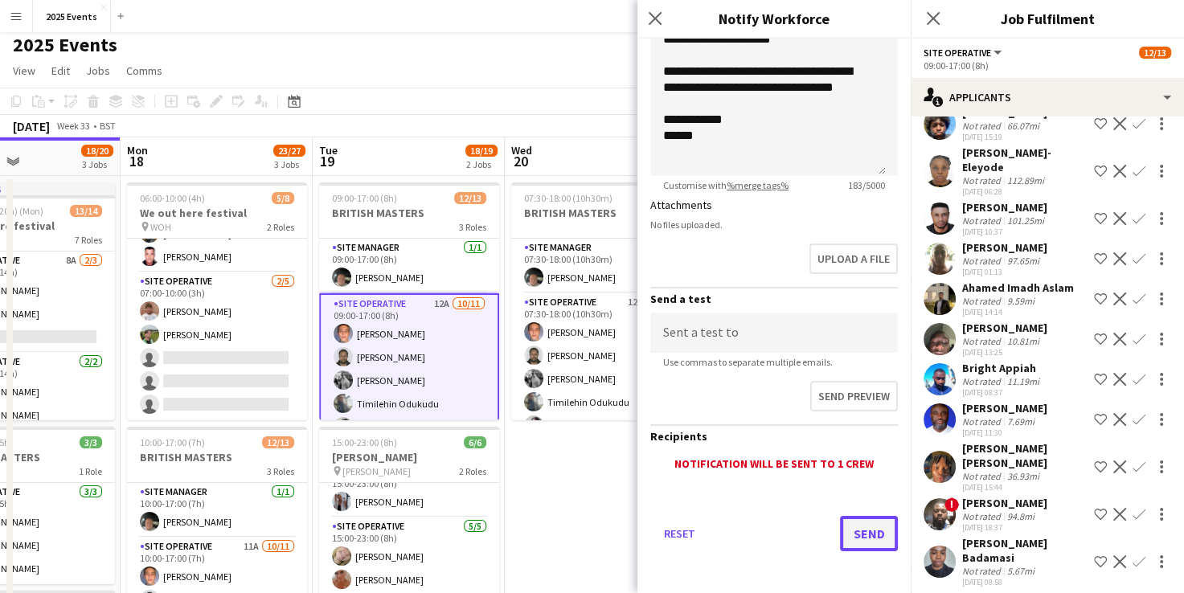
click at [840, 542] on button "Send" at bounding box center [869, 533] width 58 height 35
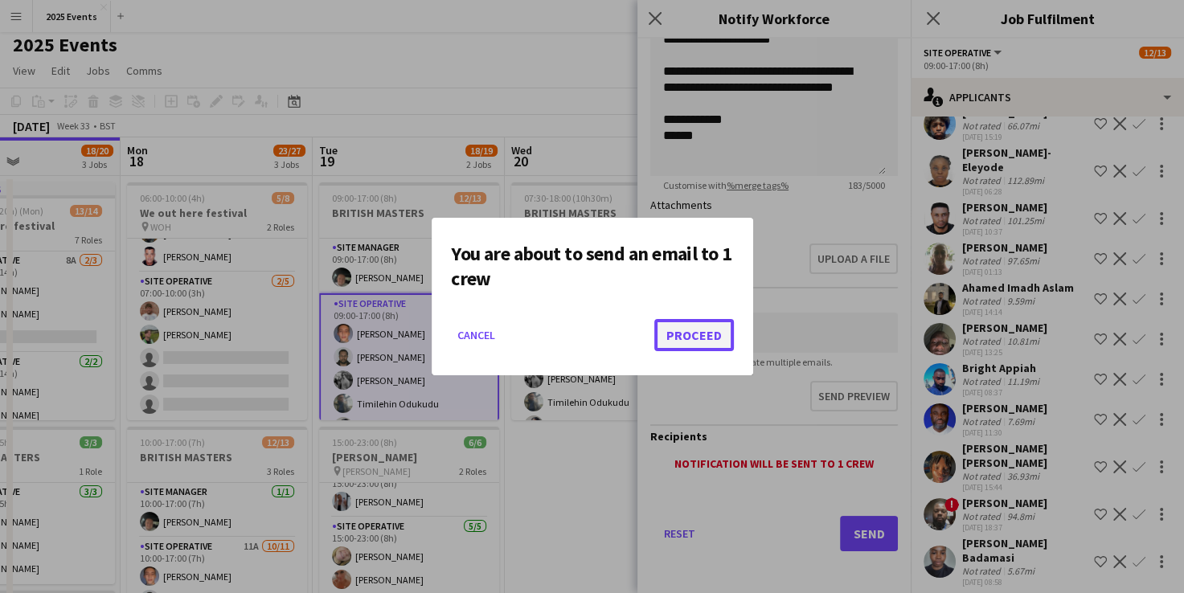
click at [674, 319] on button "Proceed" at bounding box center [694, 335] width 80 height 32
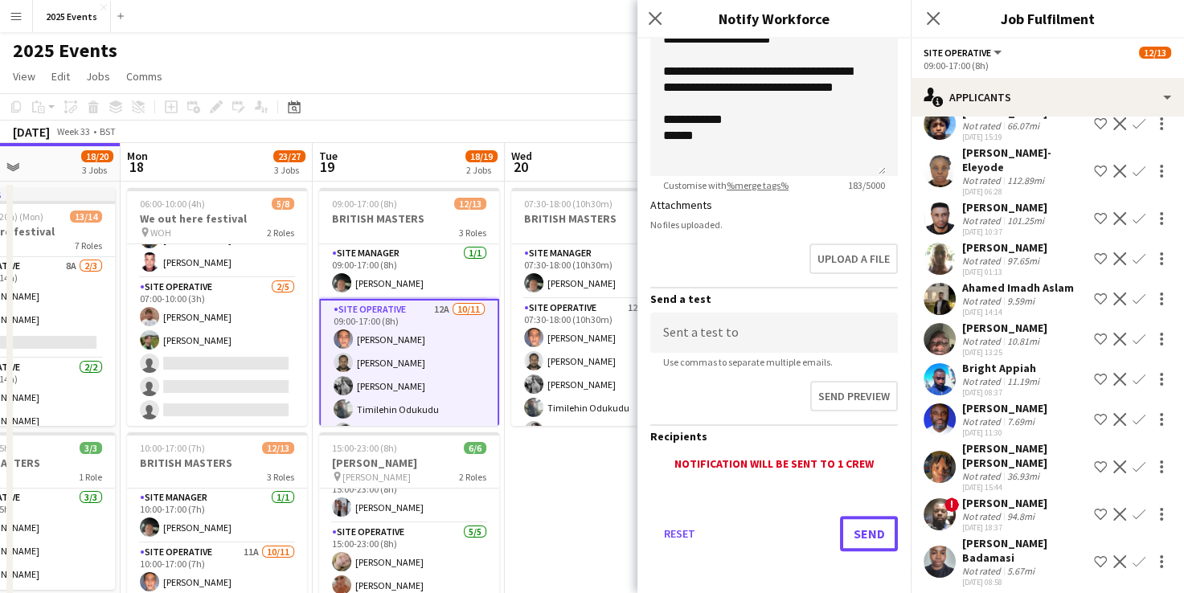
scroll to position [6, 0]
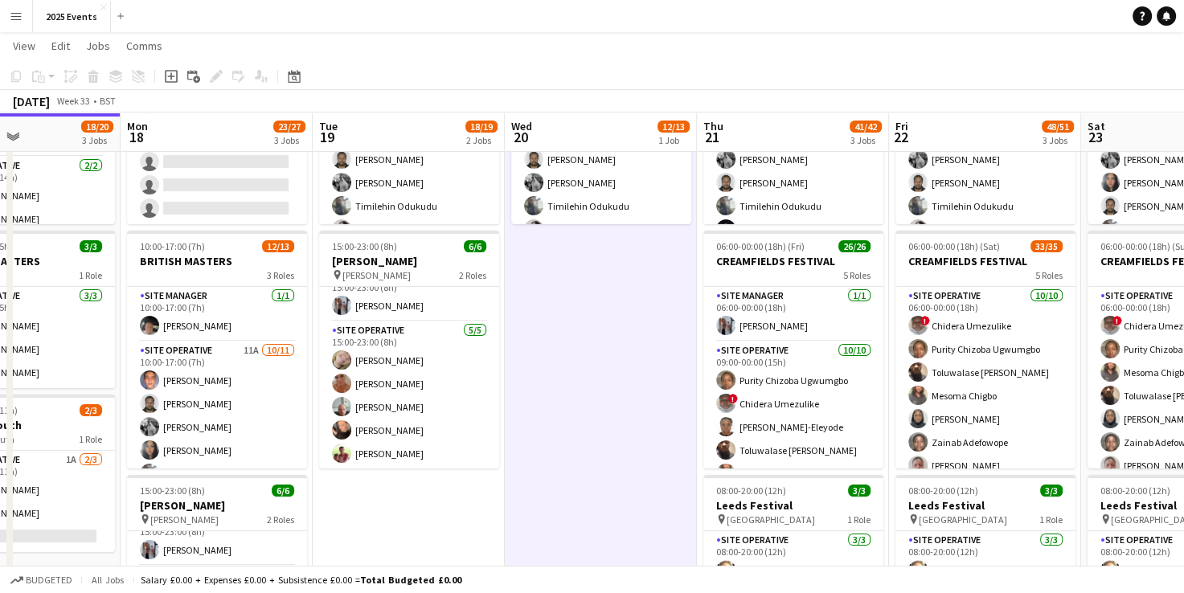
scroll to position [201, 0]
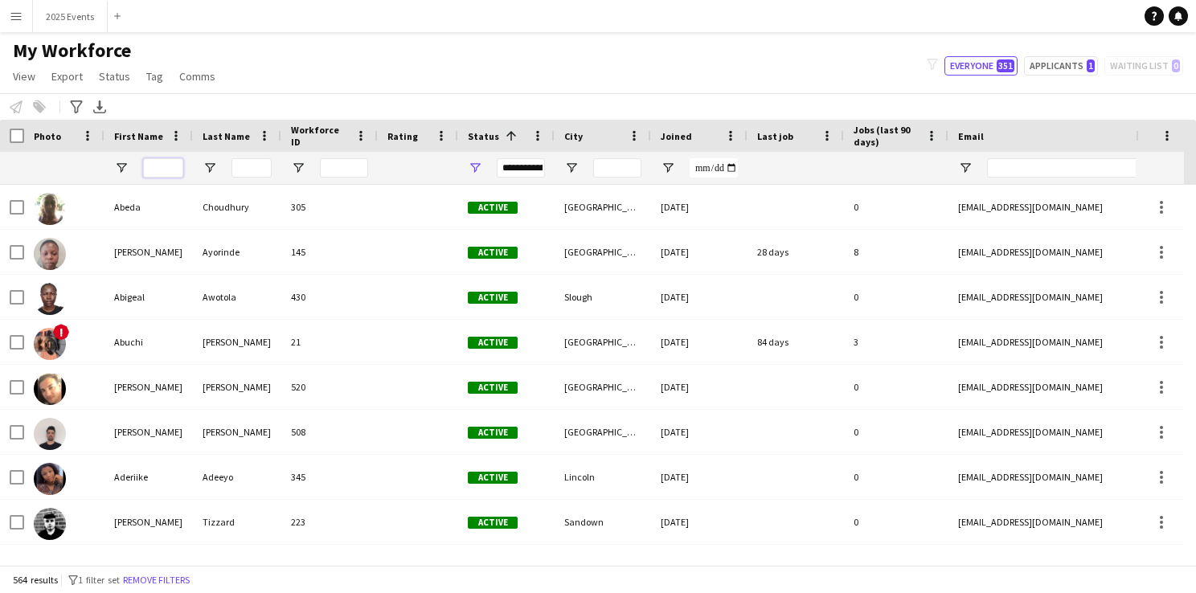
click at [155, 169] on input "First Name Filter Input" at bounding box center [163, 167] width 40 height 19
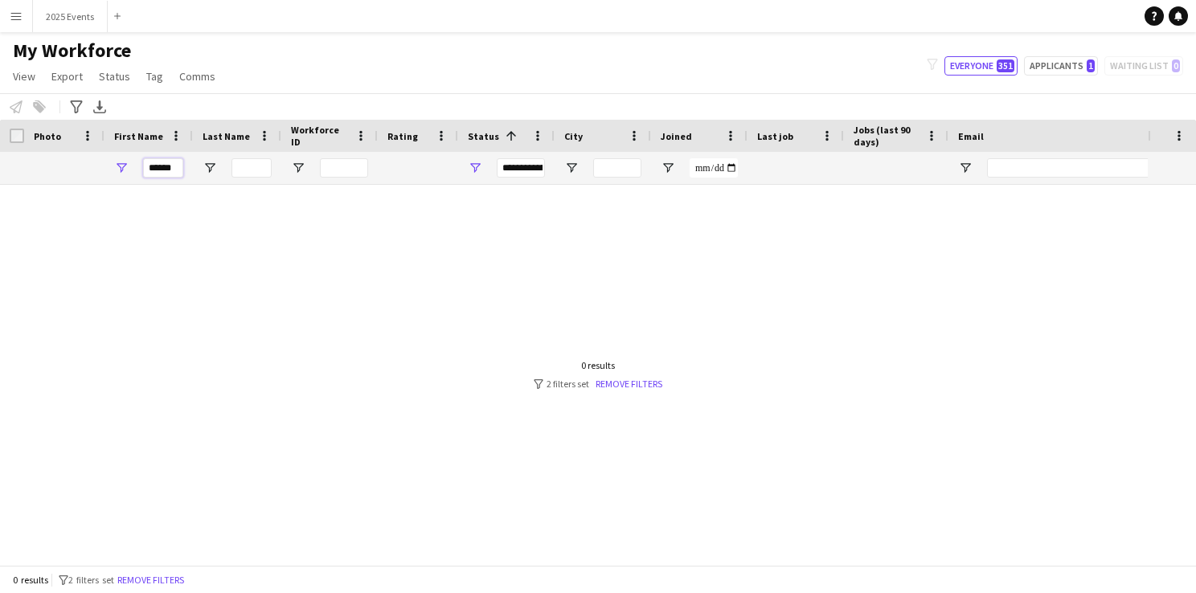
type input "******"
click at [439, 410] on div at bounding box center [574, 369] width 1148 height 368
